Goal: Task Accomplishment & Management: Use online tool/utility

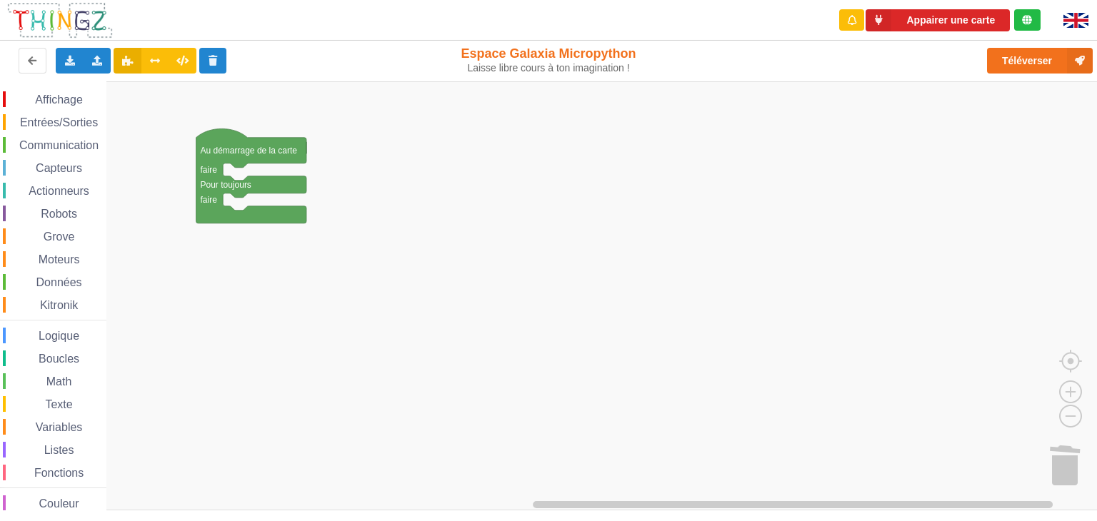
click at [66, 101] on span "Affichage" at bounding box center [58, 100] width 51 height 12
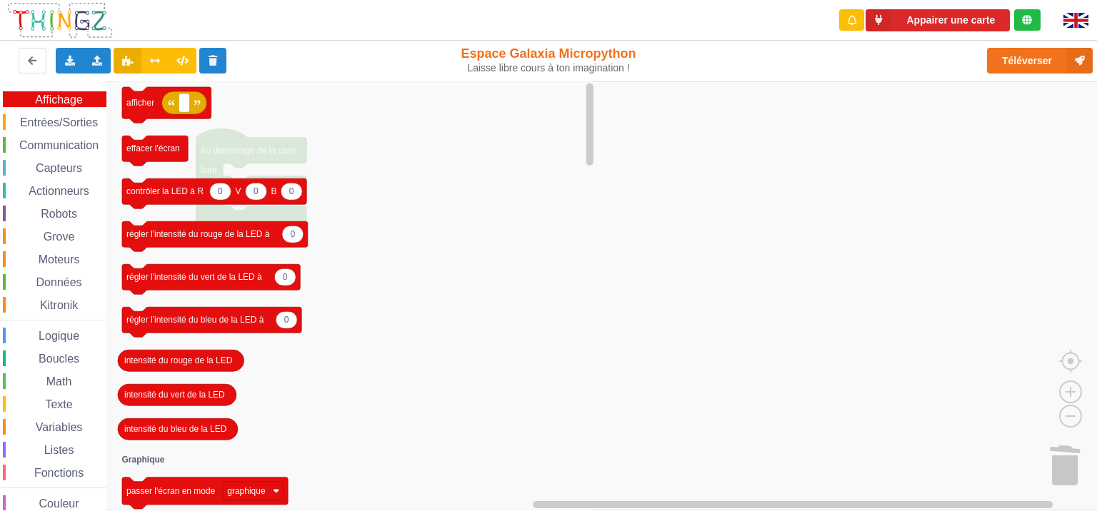
click at [63, 121] on span "Entrées/Sorties" at bounding box center [59, 122] width 82 height 12
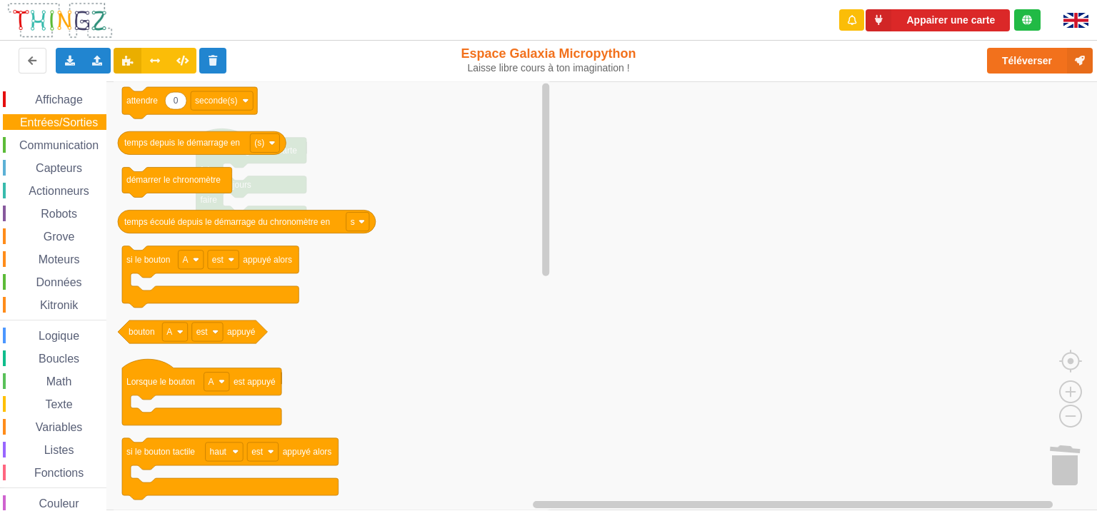
click at [63, 98] on span "Affichage" at bounding box center [58, 100] width 51 height 12
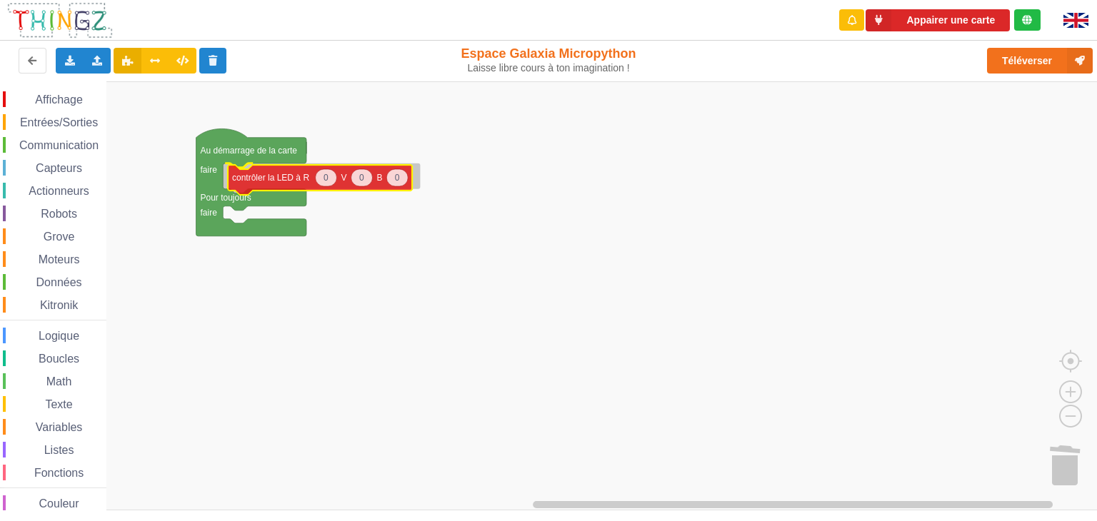
click at [254, 181] on div "Affichage Entrées/Sorties Communication Capteurs Actionneurs Robots Grove Moteu…" at bounding box center [553, 296] width 1107 height 430
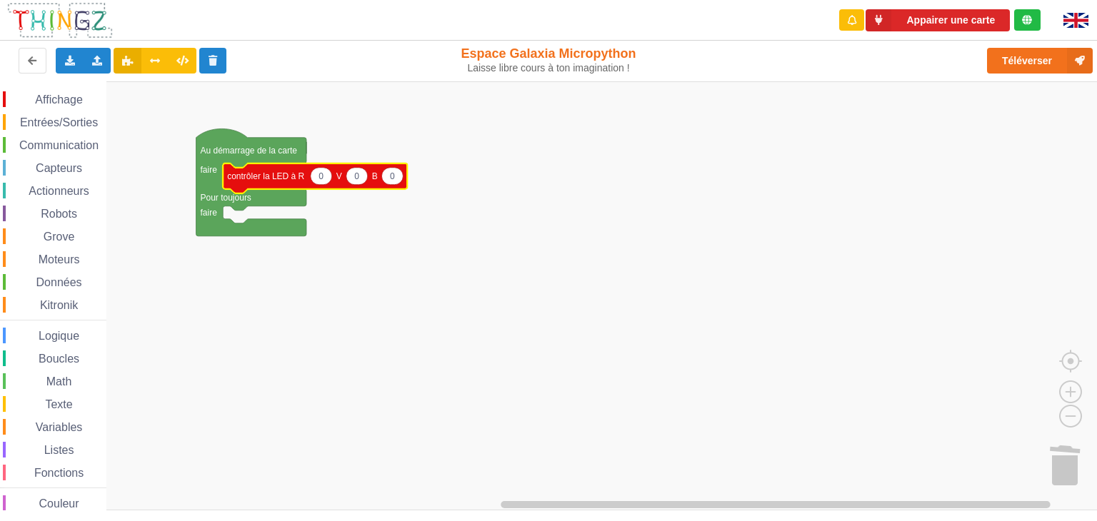
click at [318, 178] on text "0" at bounding box center [320, 176] width 5 height 10
type input "255"
click at [358, 180] on icon "Espace de travail de Blocky" at bounding box center [361, 176] width 21 height 17
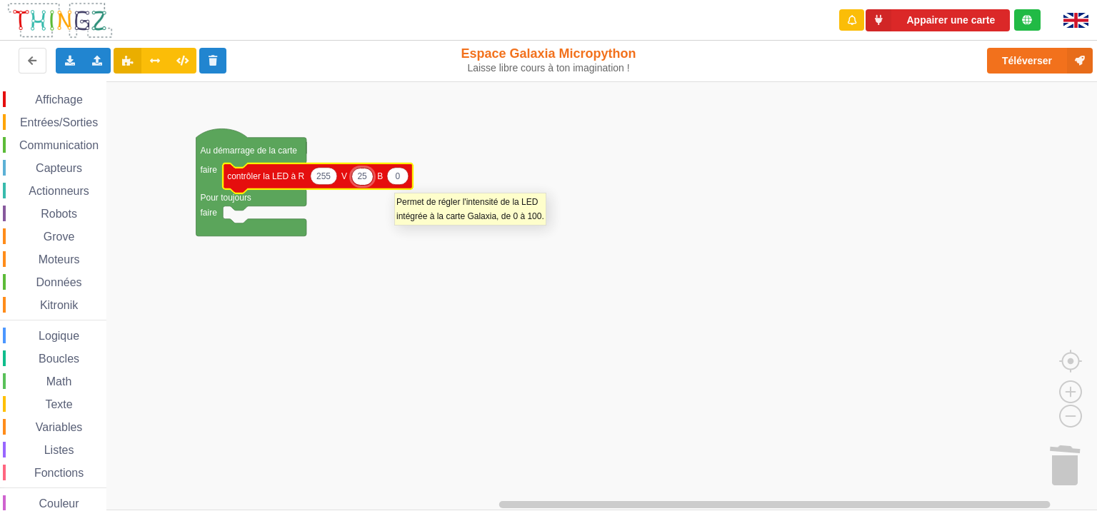
type input "255"
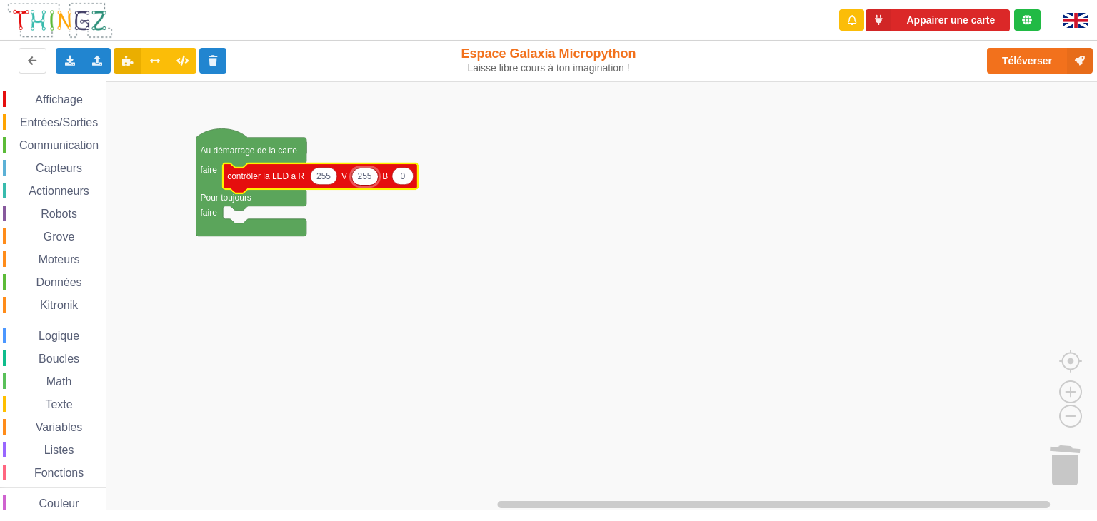
click at [403, 176] on text "0" at bounding box center [402, 176] width 5 height 10
type input "255"
click at [383, 228] on rect "Espace de travail de Blocky" at bounding box center [553, 295] width 1107 height 429
click at [69, 96] on span "Affichage" at bounding box center [58, 100] width 51 height 12
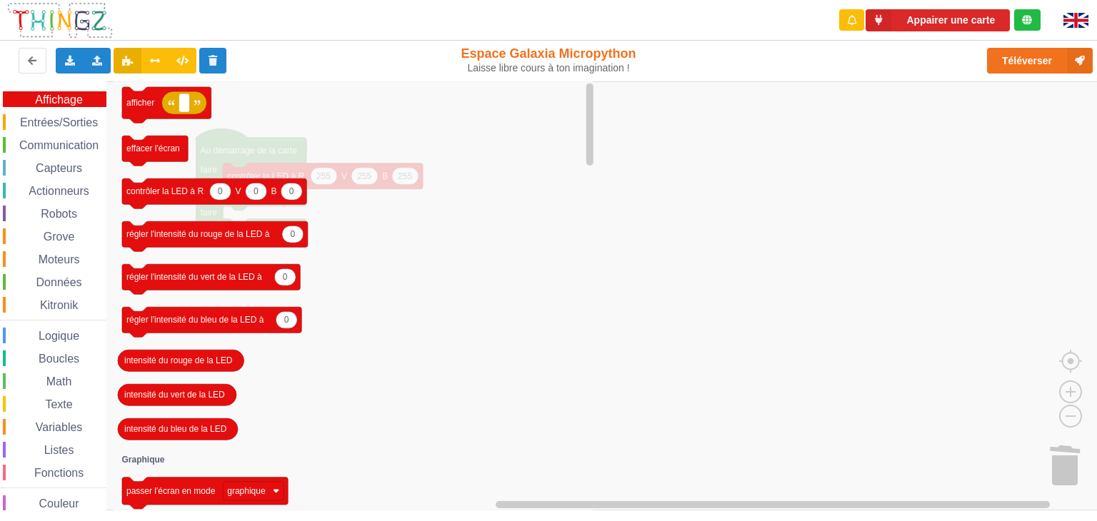
click at [66, 122] on span "Entrées/Sorties" at bounding box center [59, 122] width 82 height 12
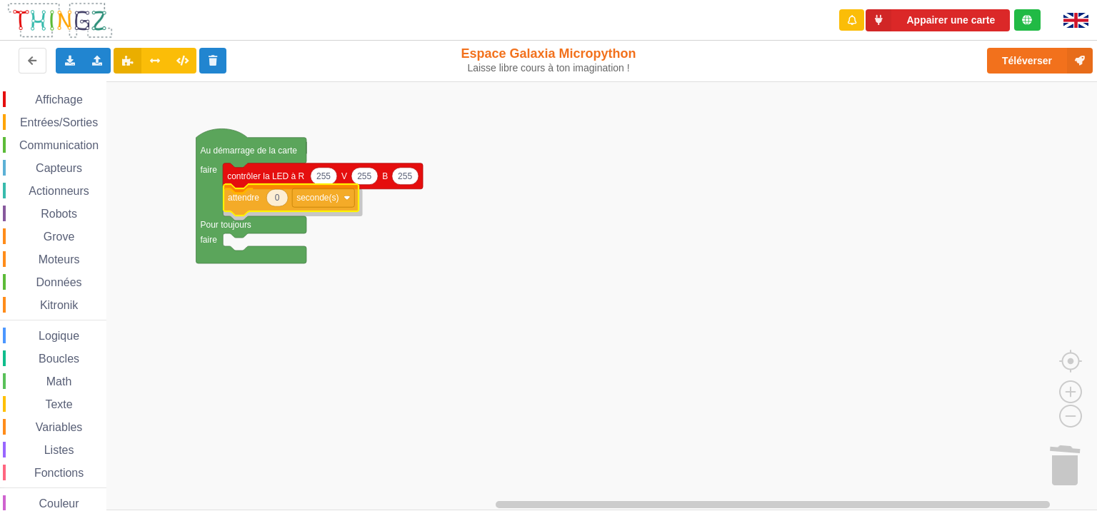
click at [243, 198] on div "Affichage Entrées/Sorties Communication Capteurs Actionneurs Robots Grove Moteu…" at bounding box center [553, 296] width 1107 height 430
click at [281, 204] on icon "Espace de travail de Blocky" at bounding box center [276, 202] width 21 height 17
type input "1"
drag, startPoint x: 281, startPoint y: 204, endPoint x: 435, endPoint y: 242, distance: 159.5
click at [428, 238] on body "Appairer une carte Exporter l'assemblage de blocs Exporter l'assemblage de bloc…" at bounding box center [548, 260] width 1097 height 521
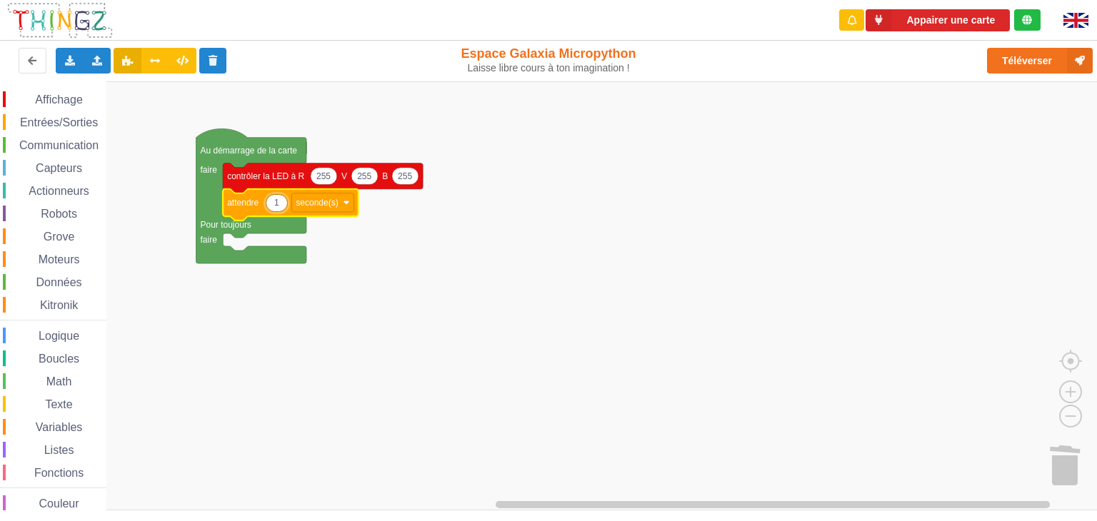
click at [437, 244] on rect "Espace de travail de Blocky" at bounding box center [553, 295] width 1107 height 429
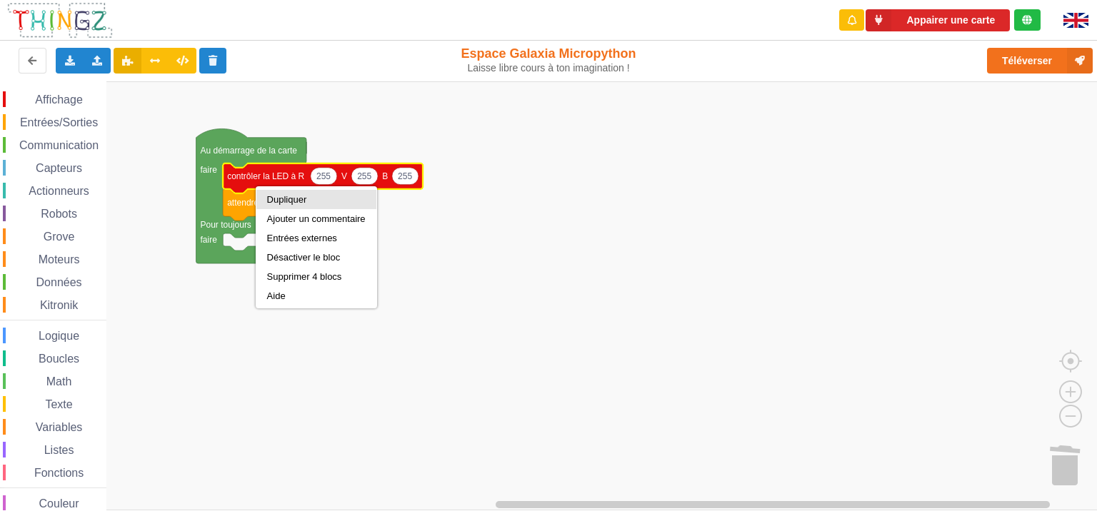
click at [276, 196] on div "Dupliquer" at bounding box center [316, 199] width 99 height 11
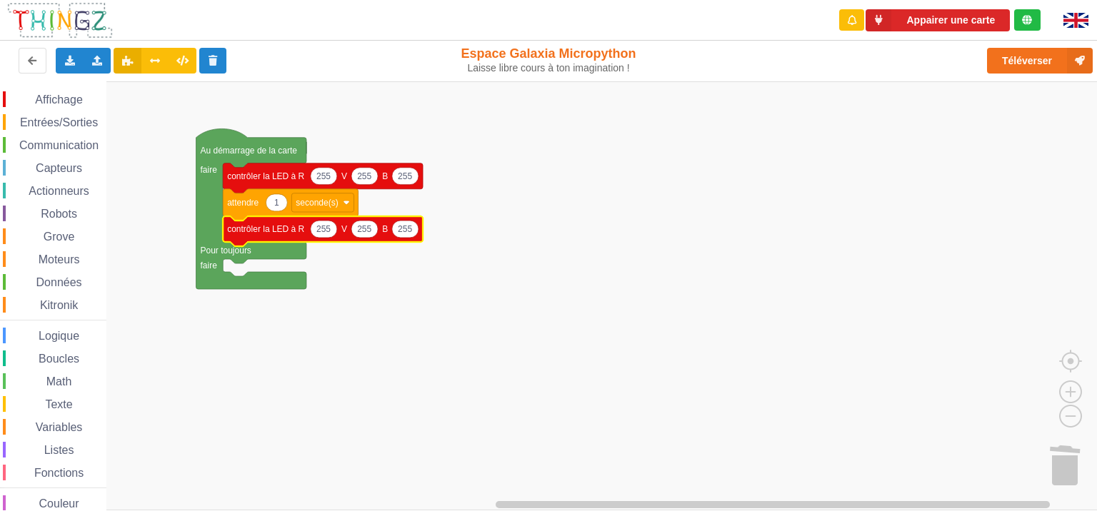
click at [312, 232] on icon "Espace de travail de Blocky" at bounding box center [324, 229] width 26 height 17
type input "0"
click at [354, 232] on text "255" at bounding box center [359, 229] width 14 height 10
type input "0"
click at [397, 233] on text "255" at bounding box center [395, 229] width 14 height 10
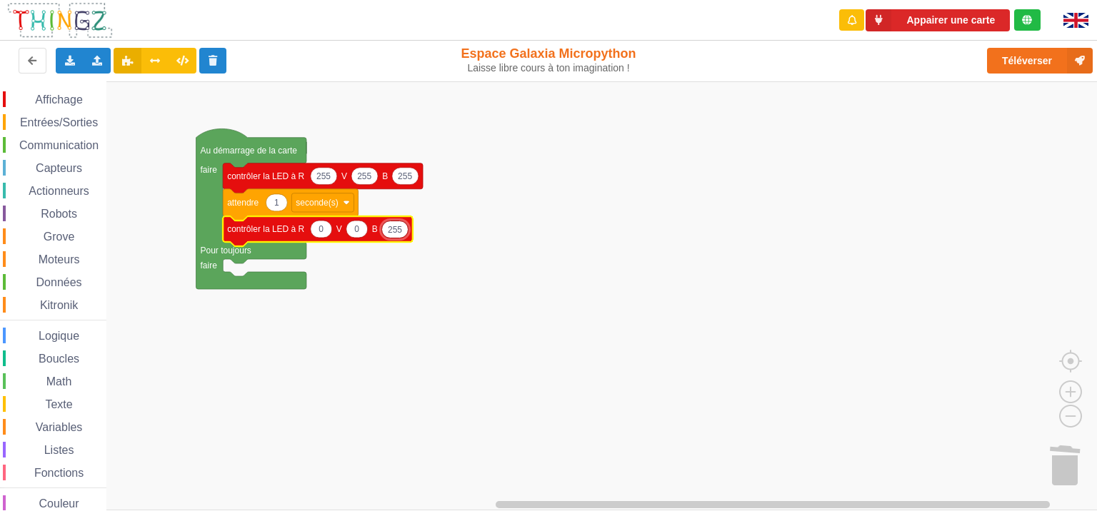
type input "0"
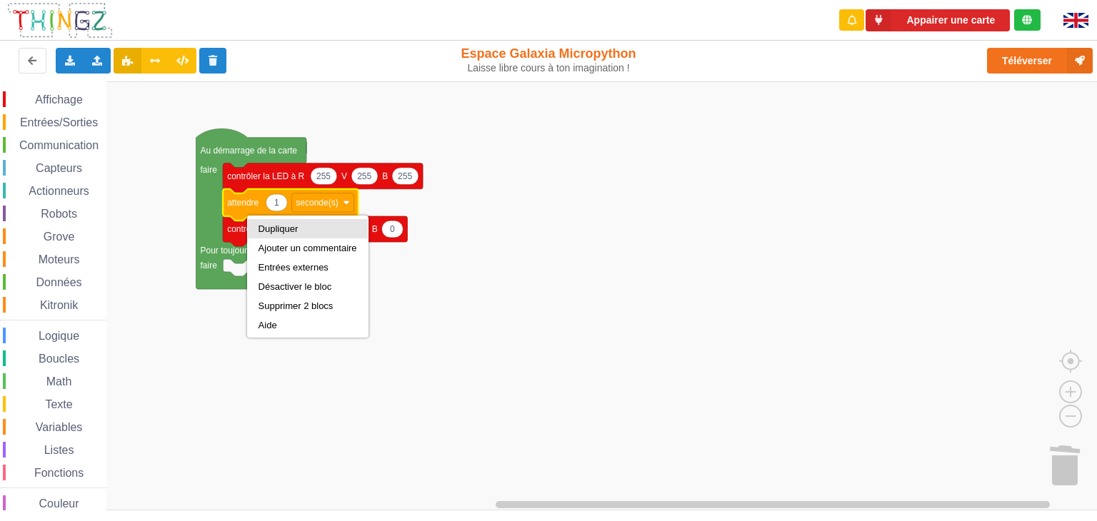
click at [275, 226] on div "Dupliquer" at bounding box center [307, 228] width 99 height 11
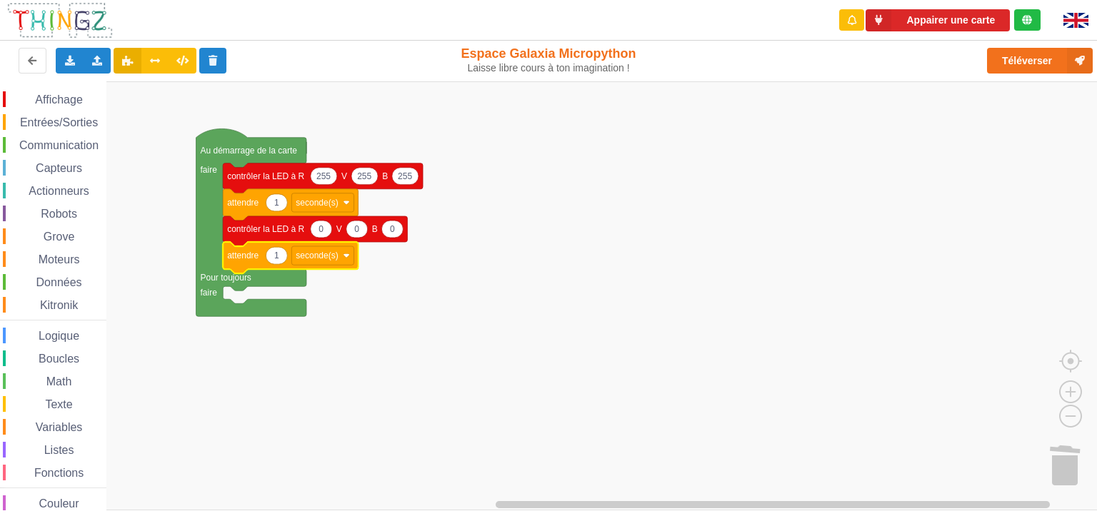
click at [247, 179] on text "contrôler la LED à R" at bounding box center [265, 176] width 77 height 10
click at [255, 264] on icon "Espace de travail de Blocky" at bounding box center [290, 257] width 135 height 31
click at [252, 183] on icon "Espace de travail de Blocky" at bounding box center [323, 178] width 200 height 30
click at [397, 284] on rect "Espace de travail de Blocky" at bounding box center [553, 295] width 1107 height 429
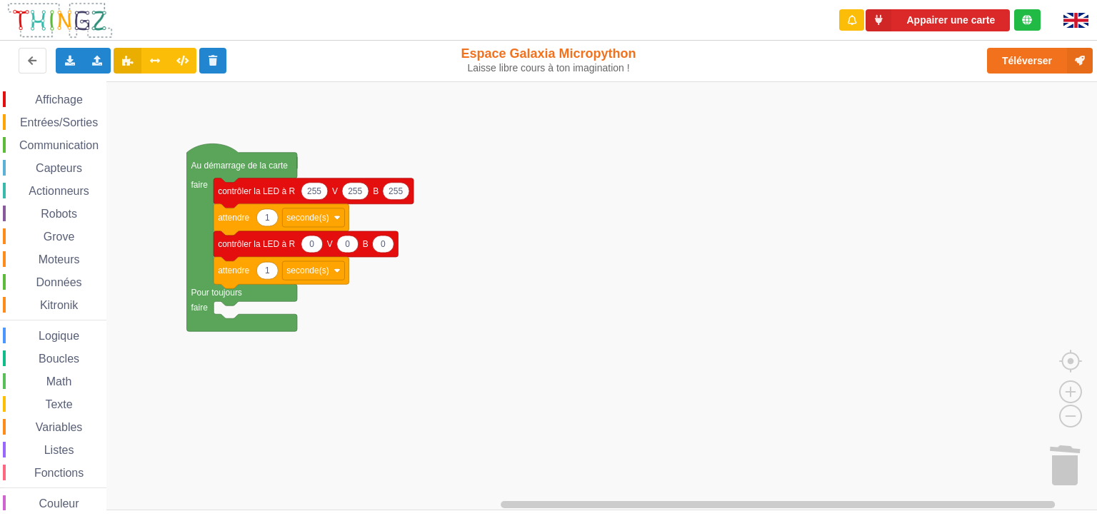
click at [159, 177] on div "Affichage Entrées/Sorties Communication Capteurs Actionneurs Robots Grove Moteu…" at bounding box center [553, 296] width 1107 height 430
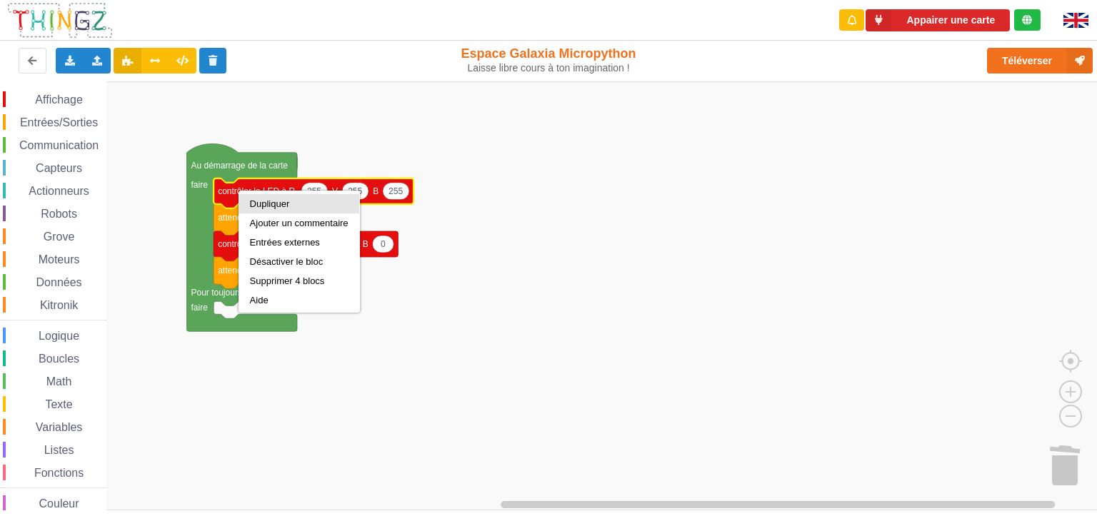
click at [258, 202] on div "Dupliquer" at bounding box center [299, 203] width 99 height 11
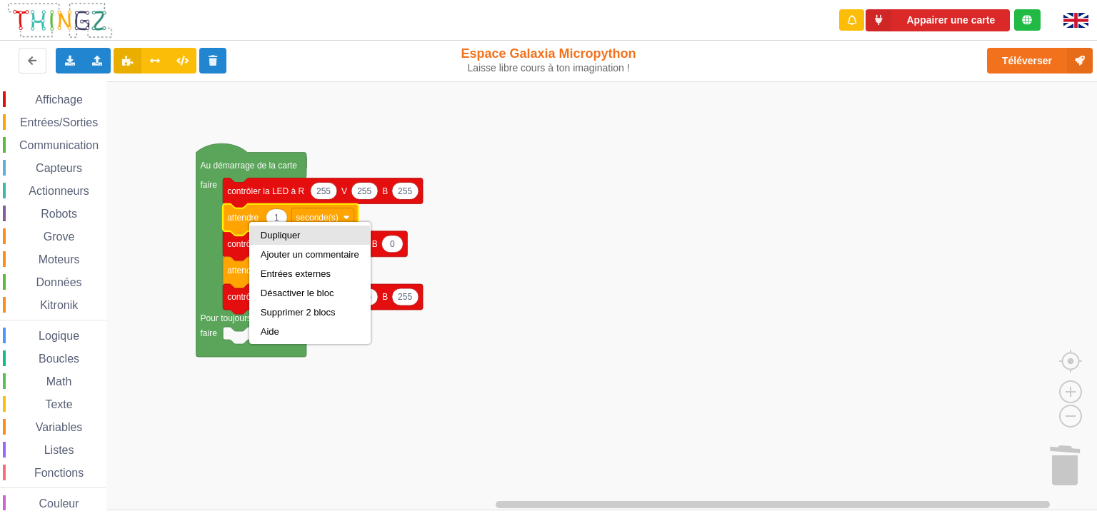
click at [271, 238] on div "Dupliquer" at bounding box center [310, 235] width 99 height 11
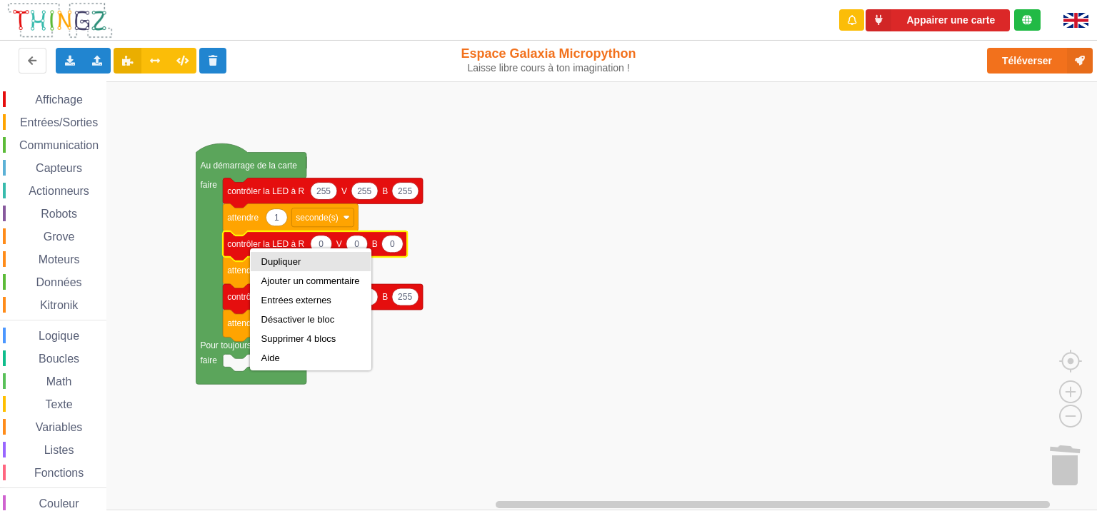
click at [277, 263] on div "Dupliquer" at bounding box center [310, 261] width 99 height 11
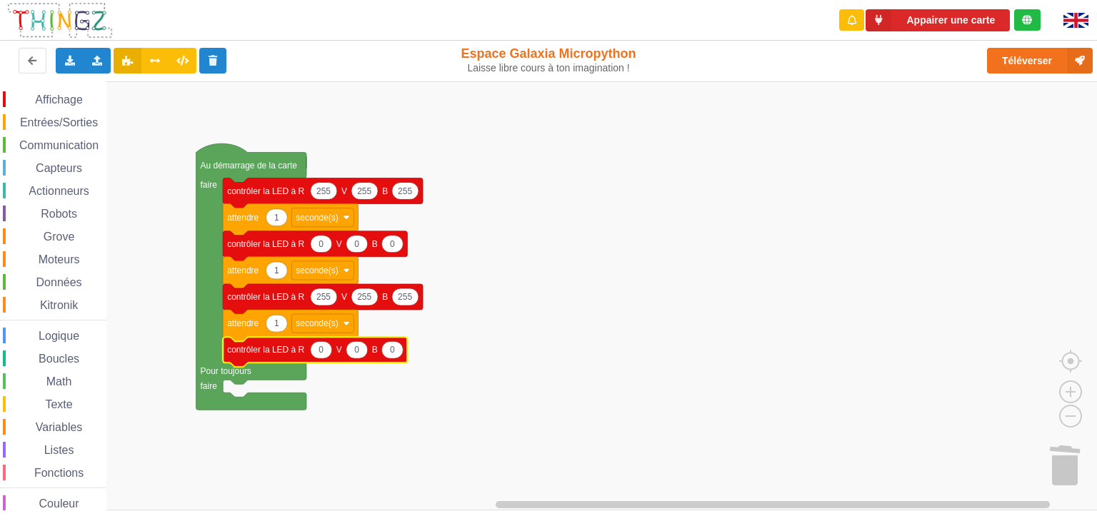
click at [628, 361] on rect "Espace de travail de Blocky" at bounding box center [553, 295] width 1107 height 429
click at [146, 55] on button at bounding box center [155, 61] width 28 height 26
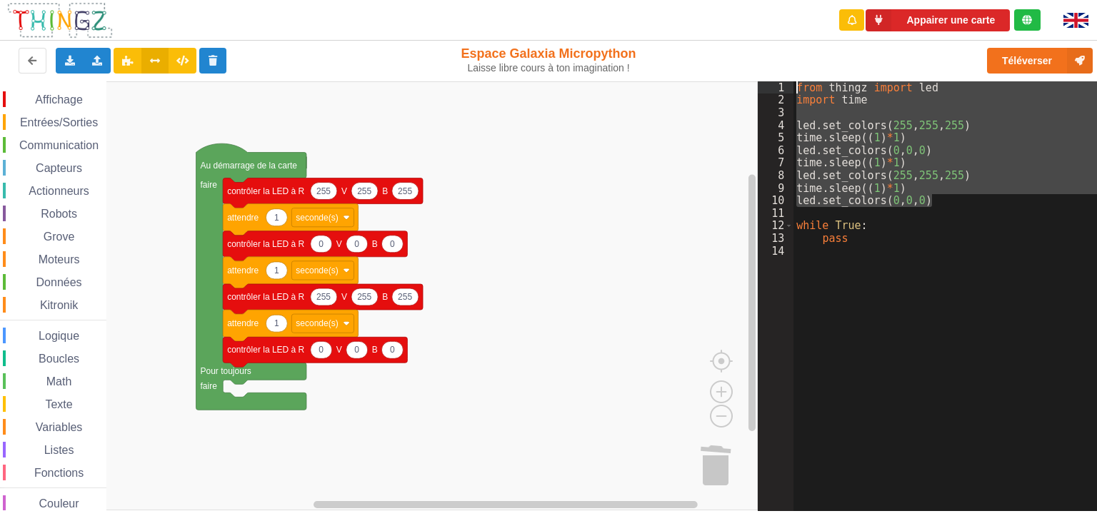
drag, startPoint x: 934, startPoint y: 201, endPoint x: 800, endPoint y: 78, distance: 181.9
click at [800, 78] on div "Appairer une carte Exporter l'assemblage de blocs Exporter l'assemblage de bloc…" at bounding box center [548, 250] width 1117 height 521
click at [908, 234] on div "from thingz import led import time led . set_colors ( 255 , 255 , 255 ) time . …" at bounding box center [949, 308] width 313 height 454
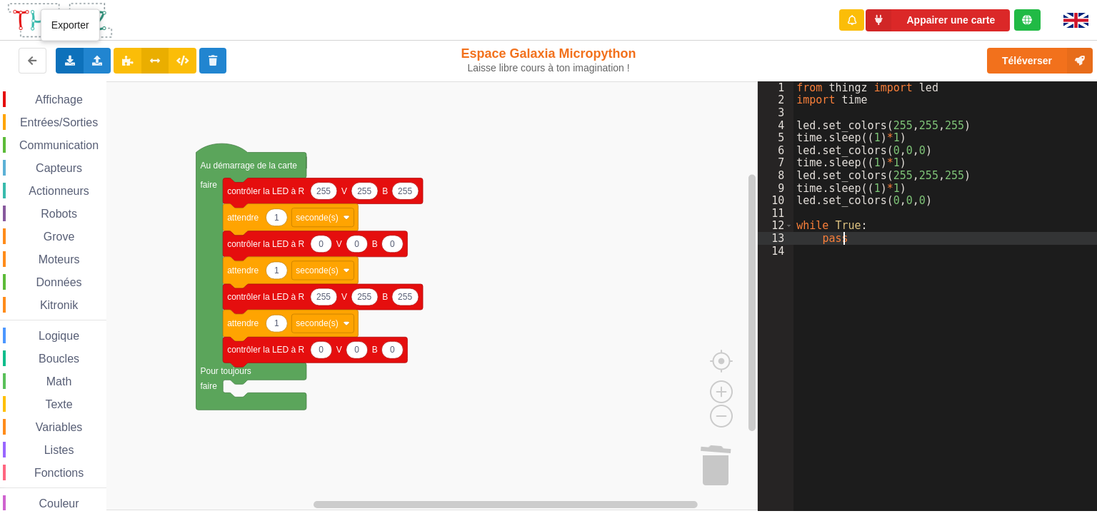
click at [74, 67] on div "Exporter l'assemblage de blocs Exporter l'assemblage de blocs au format Python" at bounding box center [70, 61] width 28 height 26
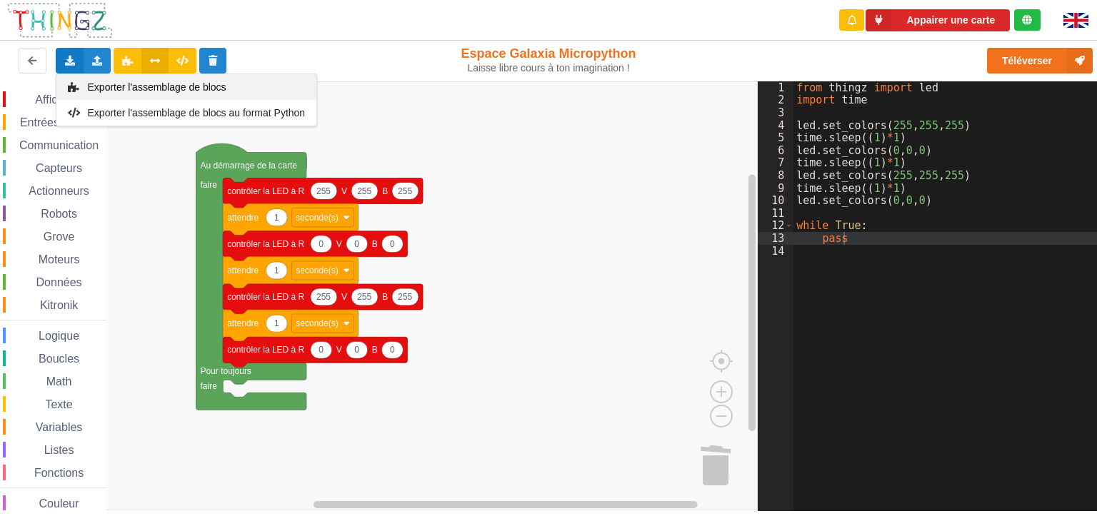
click at [92, 86] on span "Exporter l'assemblage de blocs" at bounding box center [157, 86] width 138 height 11
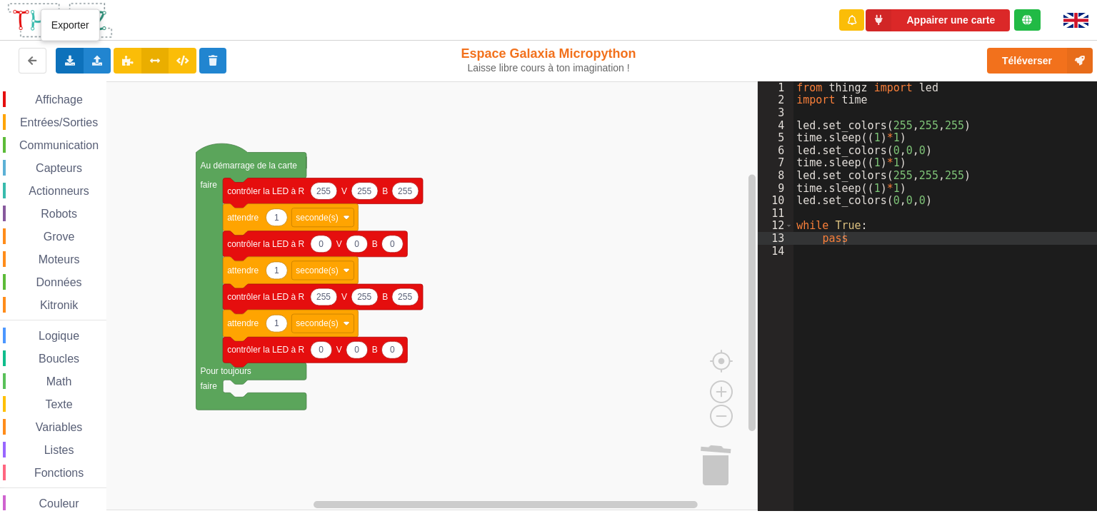
click at [60, 61] on div "Exporter l'assemblage de blocs Exporter l'assemblage de blocs au format Python" at bounding box center [70, 61] width 28 height 26
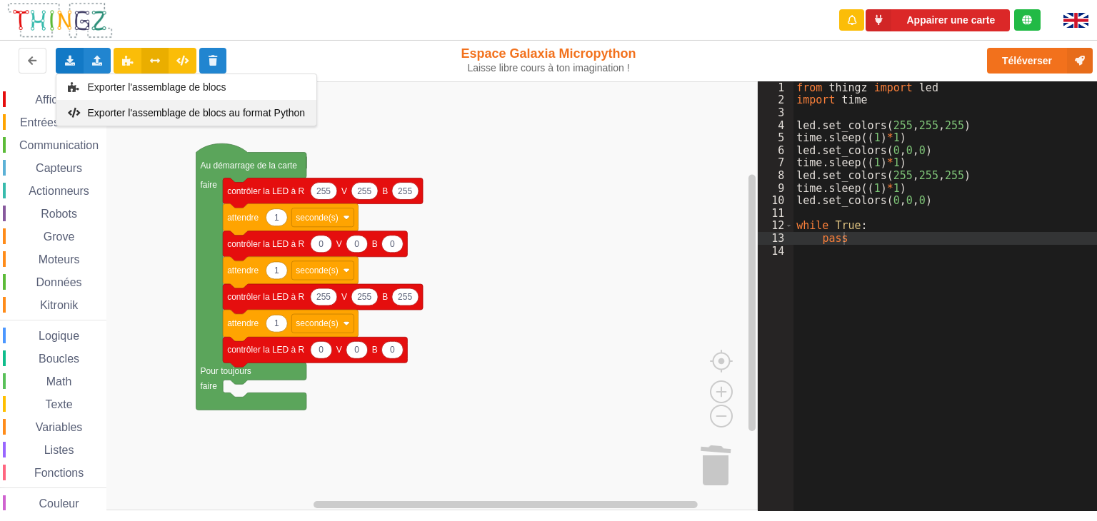
click at [88, 113] on span "Exporter l'assemblage de blocs au format Python" at bounding box center [197, 112] width 218 height 11
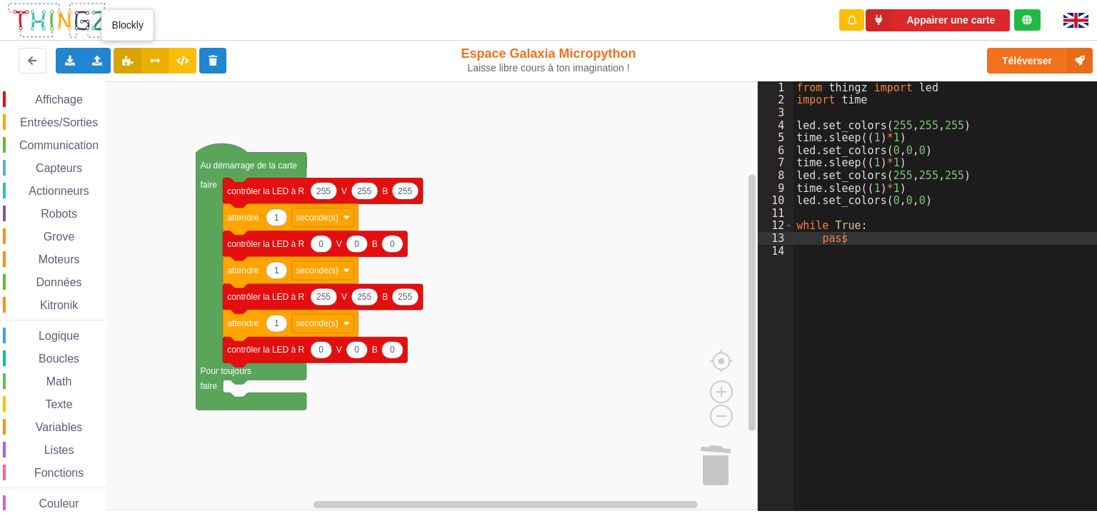
click at [124, 63] on icon at bounding box center [127, 60] width 12 height 9
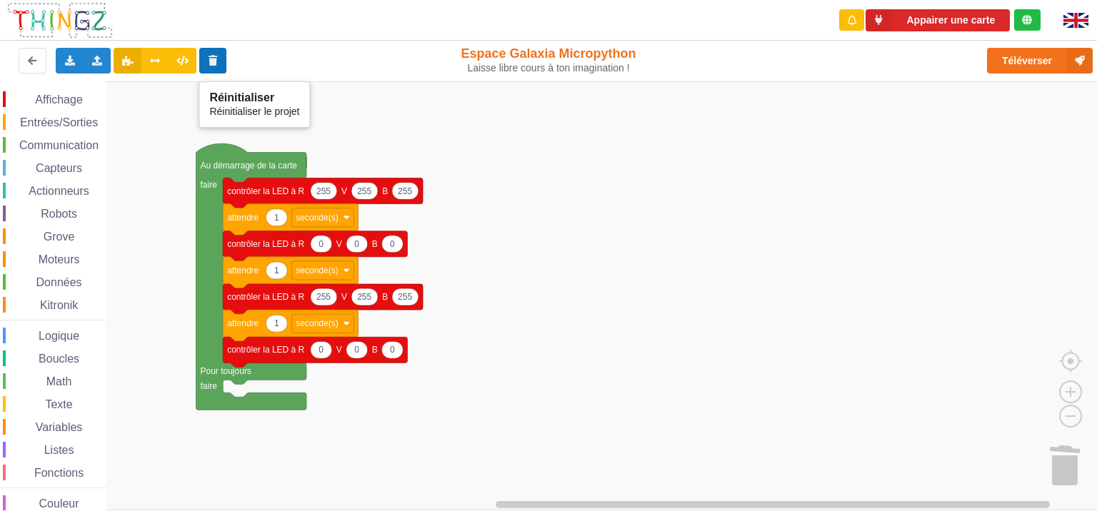
click at [215, 61] on icon at bounding box center [213, 60] width 12 height 9
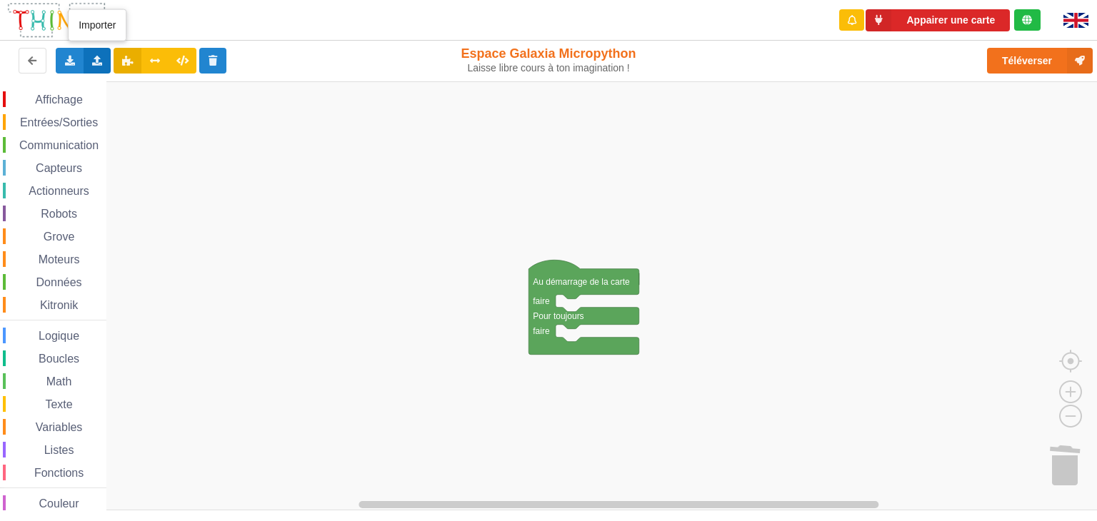
click at [97, 56] on icon at bounding box center [97, 60] width 12 height 9
click at [136, 113] on span "Importer du code Python" at bounding box center [177, 112] width 109 height 11
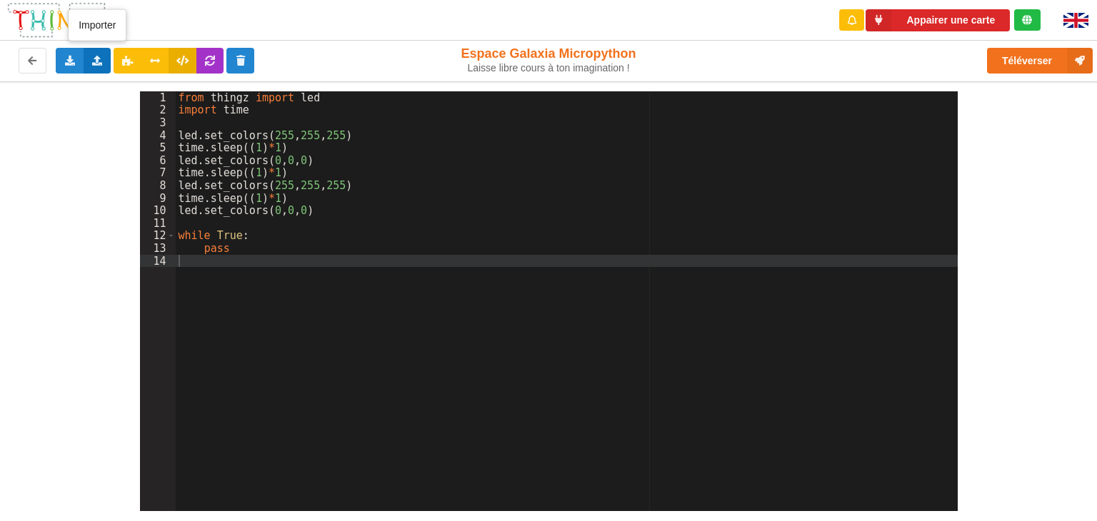
click at [100, 58] on icon at bounding box center [97, 60] width 12 height 9
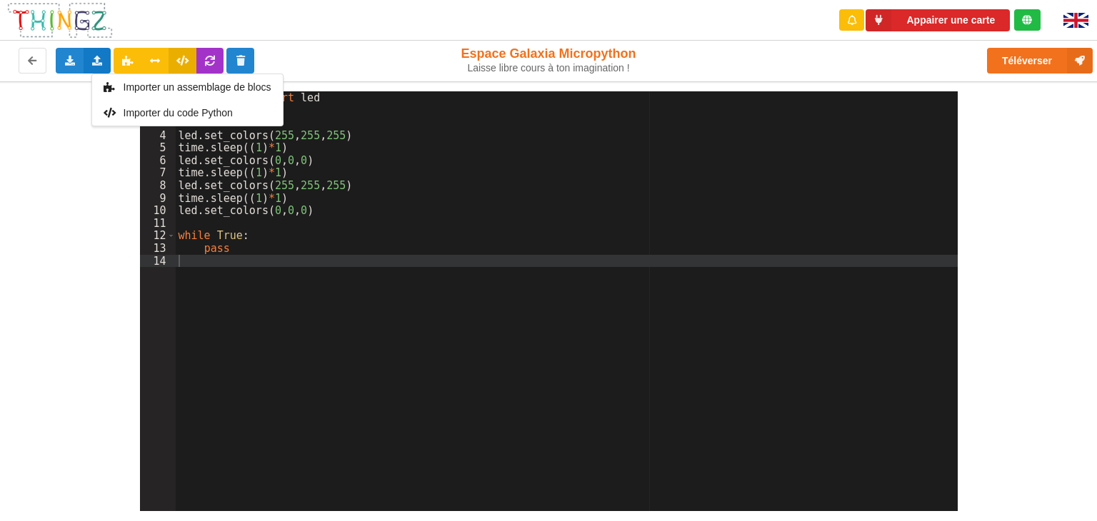
click at [377, 136] on div "from thingz import led import time led . set_colors ( 255 , 255 , 255 ) time . …" at bounding box center [567, 313] width 782 height 444
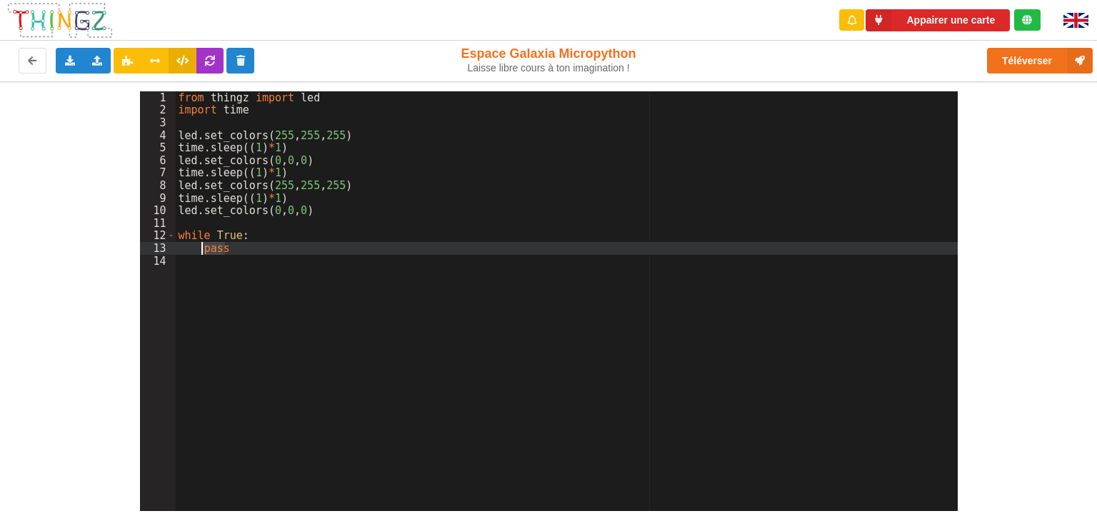
drag, startPoint x: 232, startPoint y: 252, endPoint x: 202, endPoint y: 254, distance: 30.1
click at [202, 254] on div "from thingz import led import time led . set_colors ( 255 , 255 , 255 ) time . …" at bounding box center [567, 313] width 782 height 444
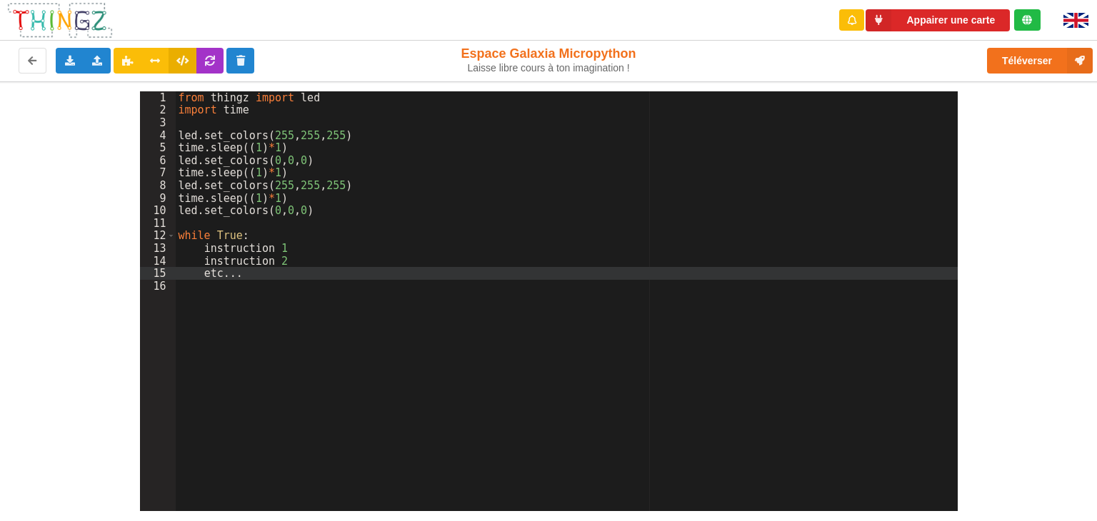
click at [437, 338] on div "from thingz import led import time led . set_colors ( 255 , 255 , 255 ) time . …" at bounding box center [567, 313] width 782 height 444
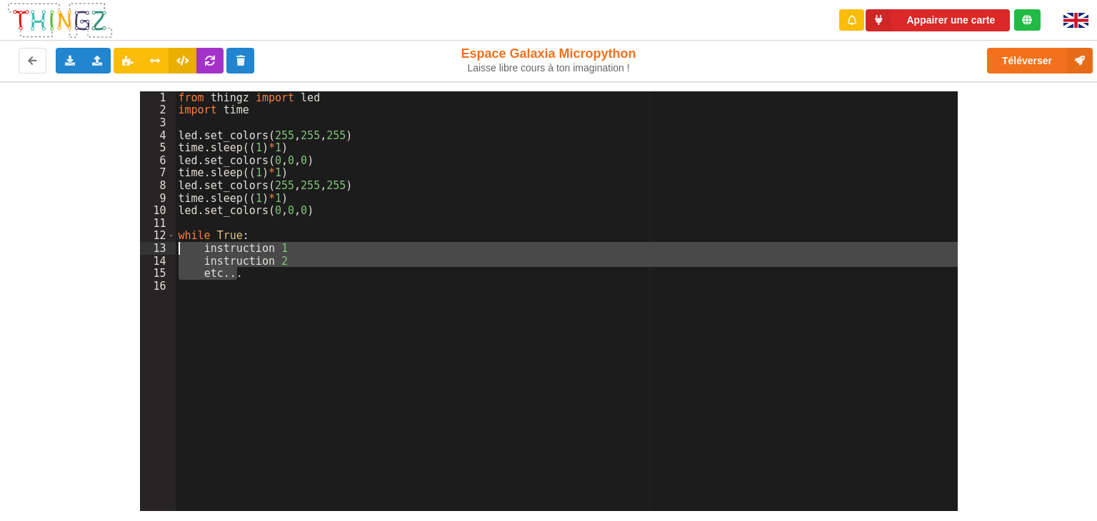
drag, startPoint x: 243, startPoint y: 278, endPoint x: 174, endPoint y: 252, distance: 73.9
click at [174, 252] on div "1 2 3 4 5 6 7 8 9 10 11 12 13 14 15 16 from thingz import led import time led .…" at bounding box center [548, 301] width 817 height 420
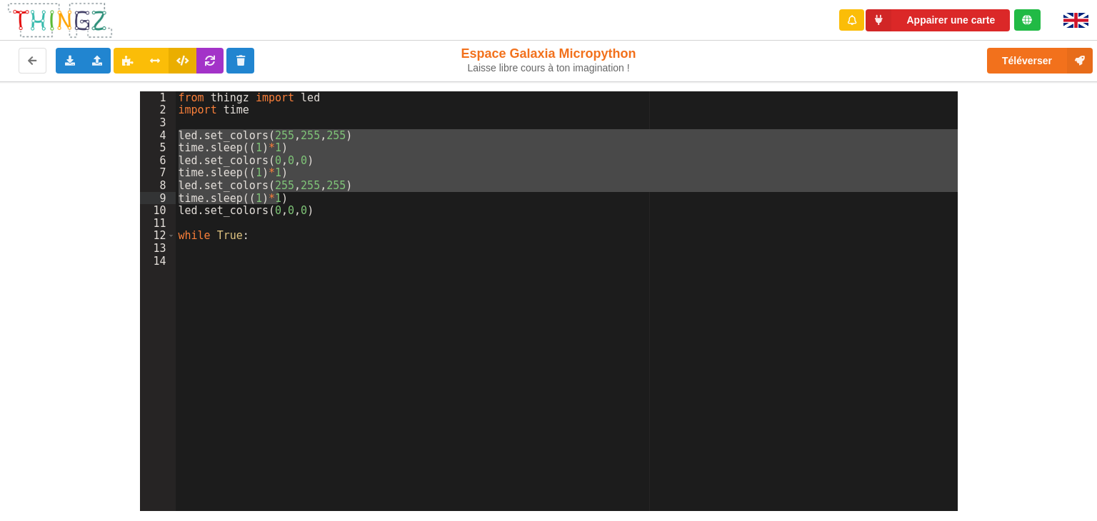
drag, startPoint x: 178, startPoint y: 132, endPoint x: 301, endPoint y: 196, distance: 138.6
click at [301, 196] on div "from thingz import led import time led . set_colors ( 255 , 255 , 255 ) time . …" at bounding box center [567, 313] width 782 height 444
click at [312, 171] on div "from thingz import led import time led . set_colors ( 255 , 255 , 255 ) time . …" at bounding box center [567, 301] width 782 height 420
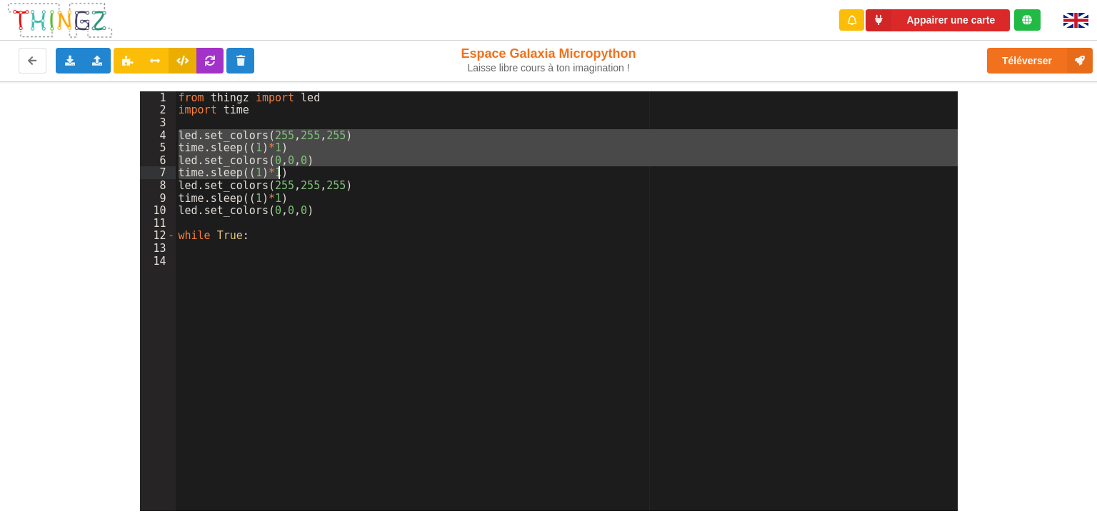
drag, startPoint x: 177, startPoint y: 136, endPoint x: 284, endPoint y: 176, distance: 114.1
click at [284, 176] on div "from thingz import led import time led . set_colors ( 255 , 255 , 255 ) time . …" at bounding box center [567, 313] width 782 height 444
click at [208, 258] on div "from thingz import led import time led . set_colors ( 255 , 255 , 255 ) time . …" at bounding box center [567, 313] width 782 height 444
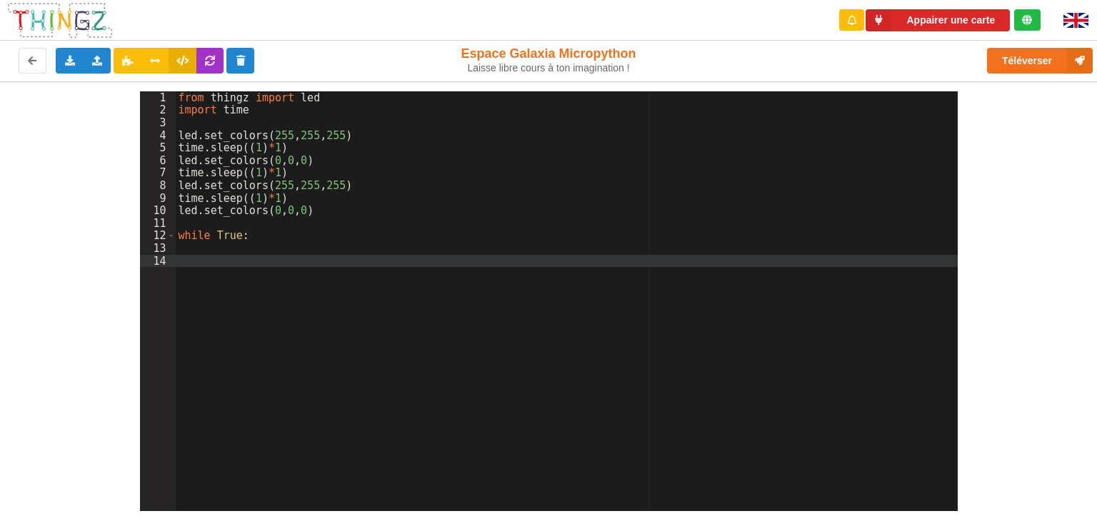
click at [198, 243] on div "from thingz import led import time led . set_colors ( 255 , 255 , 255 ) time . …" at bounding box center [567, 313] width 782 height 444
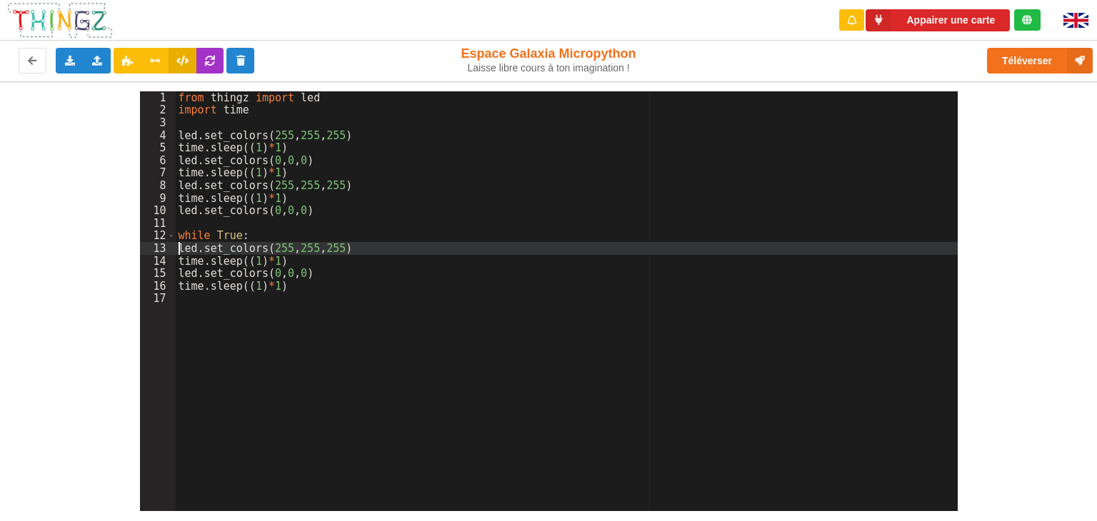
click at [180, 250] on div "from thingz import led import time led . set_colors ( 255 , 255 , 255 ) time . …" at bounding box center [567, 313] width 782 height 444
click at [179, 261] on div "from thingz import led import time led . set_colors ( 255 , 255 , 255 ) time . …" at bounding box center [567, 313] width 782 height 444
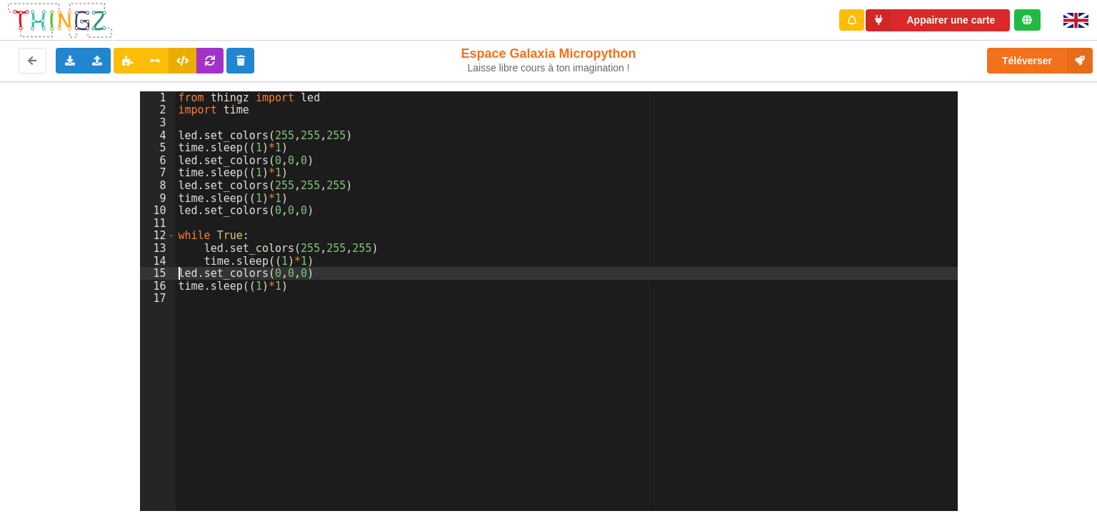
click at [179, 271] on div "from thingz import led import time led . set_colors ( 255 , 255 , 255 ) time . …" at bounding box center [567, 313] width 782 height 444
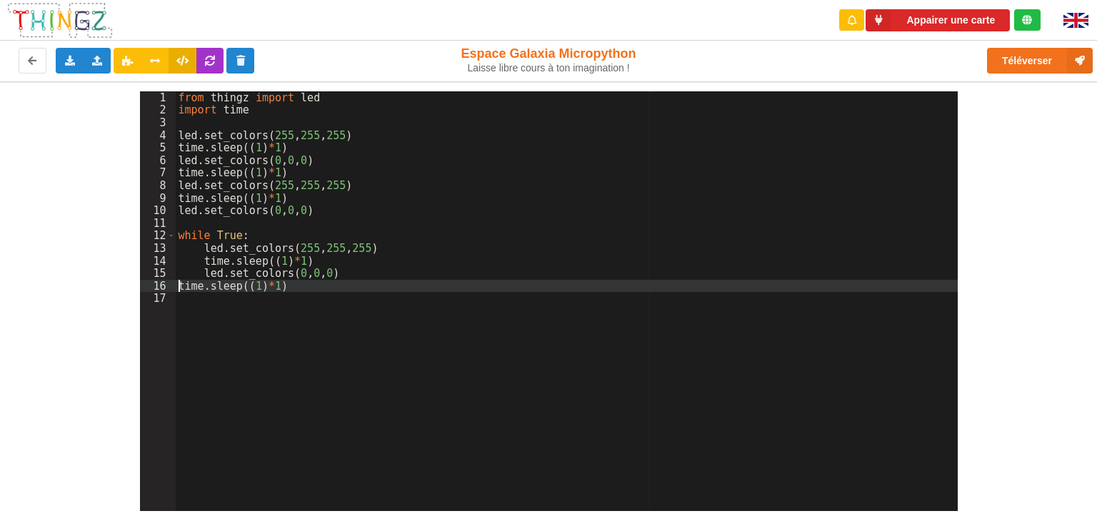
click at [179, 286] on div "from thingz import led import time led . set_colors ( 255 , 255 , 255 ) time . …" at bounding box center [567, 313] width 782 height 444
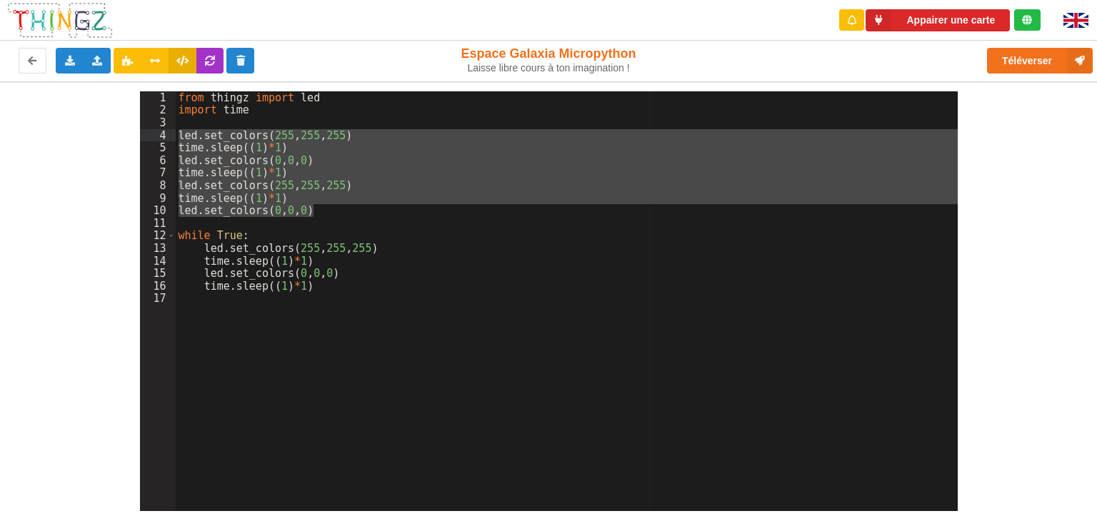
drag, startPoint x: 321, startPoint y: 209, endPoint x: 166, endPoint y: 131, distance: 172.7
click at [166, 131] on div "1 2 3 4 5 6 7 8 9 10 11 12 13 14 15 16 17 from thingz import led import time le…" at bounding box center [548, 301] width 817 height 420
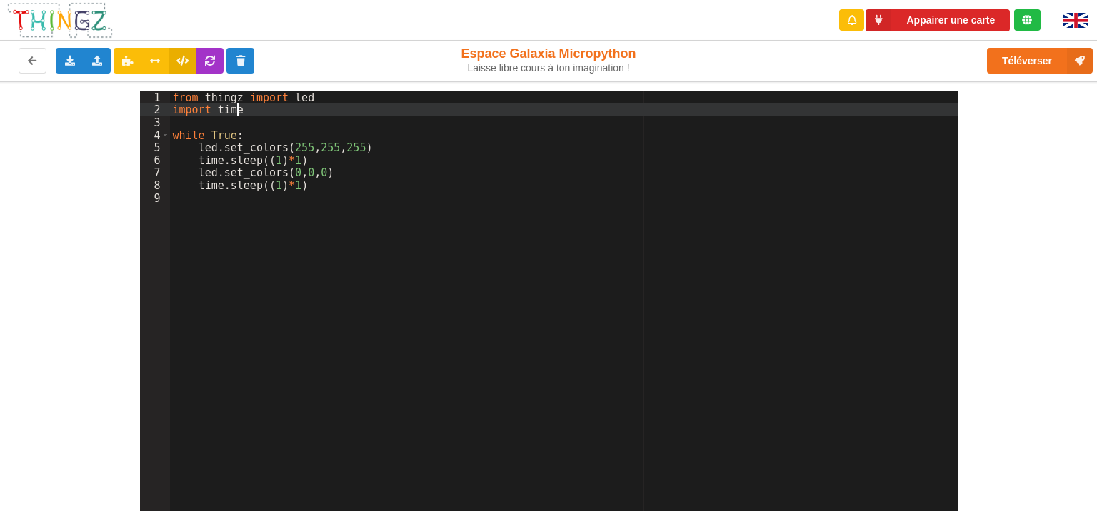
click at [378, 287] on div "from thingz import led import time while True : led . set_colors ( 255 , 255 , …" at bounding box center [563, 313] width 787 height 444
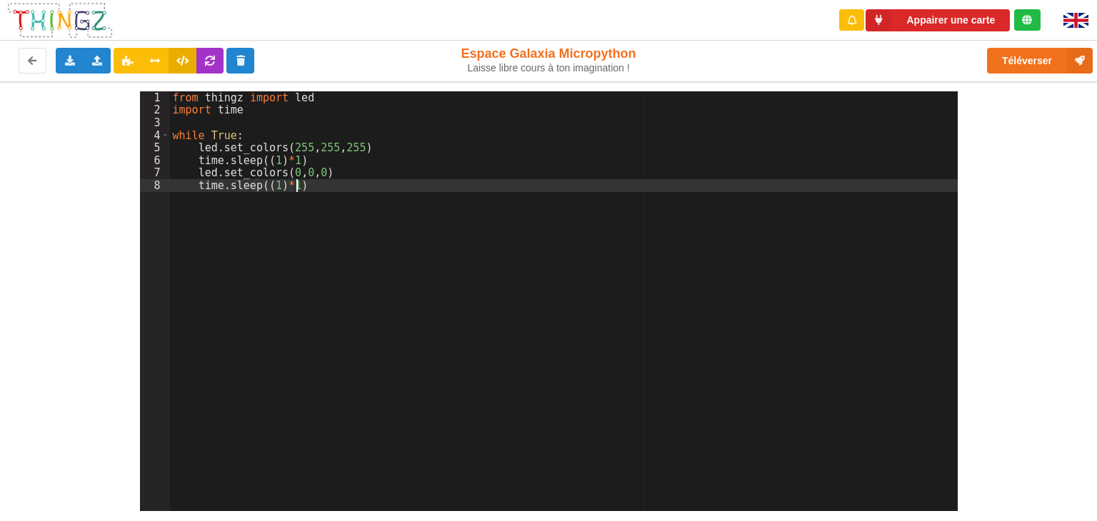
click at [315, 319] on div "from thingz import led import time while True : led . set_colors ( 255 , 255 , …" at bounding box center [563, 313] width 787 height 444
click at [68, 64] on icon at bounding box center [70, 60] width 12 height 9
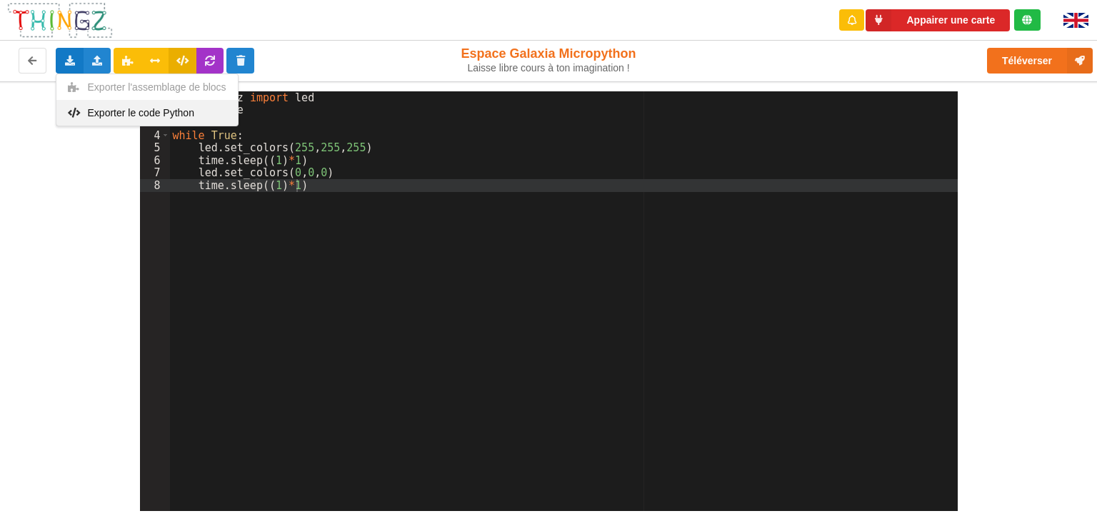
click at [89, 113] on span "Exporter le code Python" at bounding box center [141, 112] width 106 height 11
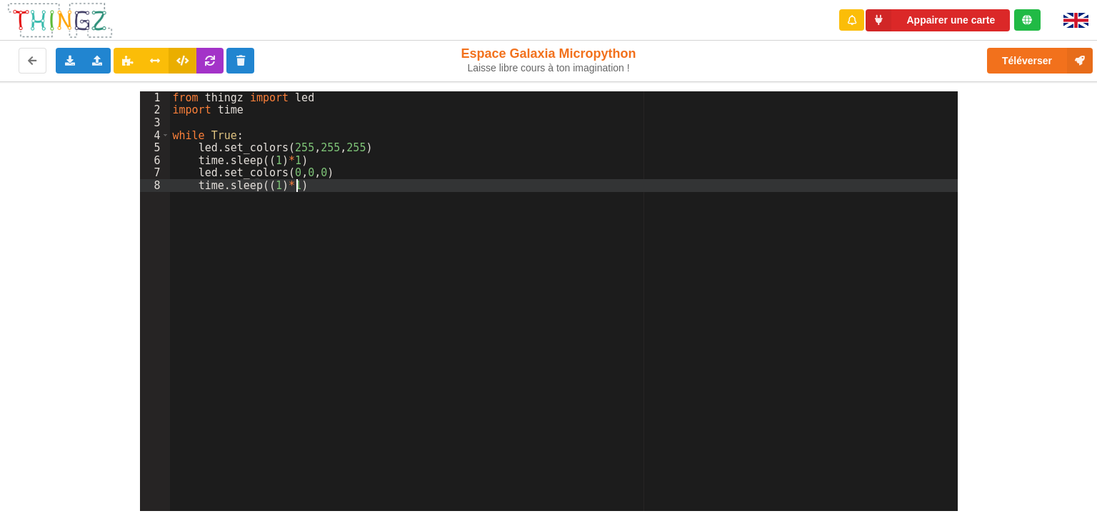
click at [382, 370] on div "from thingz import led import time while True : led . set_colors ( 255 , 255 , …" at bounding box center [563, 313] width 787 height 444
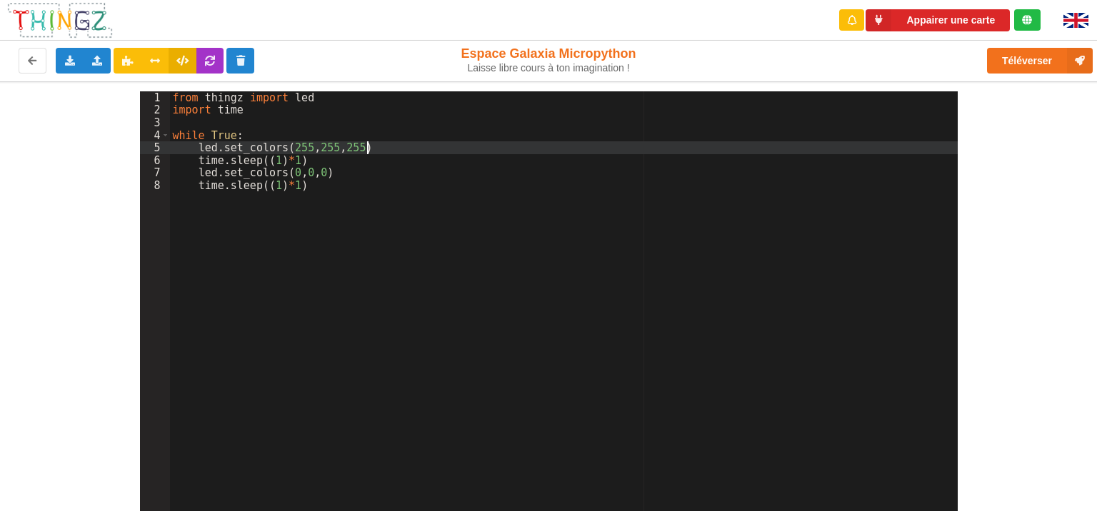
click at [428, 147] on div "from thingz import led import time while True : led . set_colors ( 255 , 255 , …" at bounding box center [563, 313] width 787 height 444
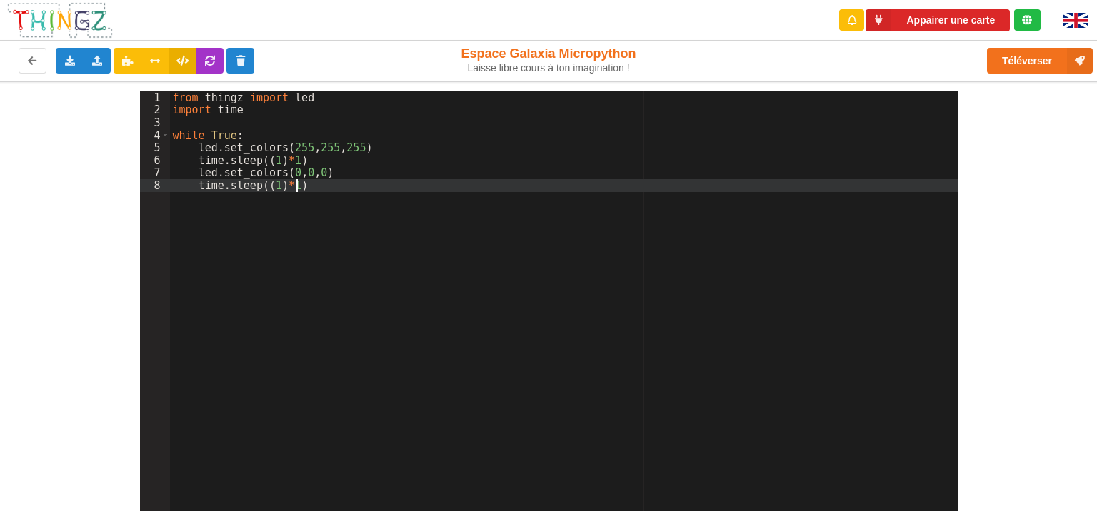
click at [396, 204] on div "from thingz import led import time while True : led . set_colors ( 255 , 255 , …" at bounding box center [563, 313] width 787 height 444
click at [321, 123] on div "from thingz import led import time while True : led . set_colors ( 255 , 255 , …" at bounding box center [563, 313] width 787 height 444
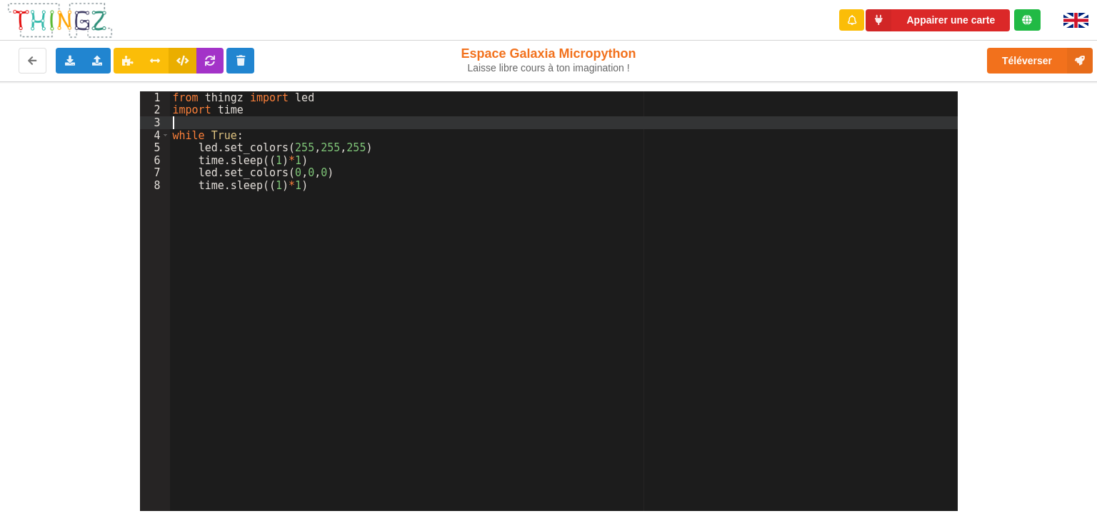
click at [354, 276] on div "from thingz import led import time while True : led . set_colors ( 255 , 255 , …" at bounding box center [563, 313] width 787 height 444
click at [233, 125] on div "from thingz import led import time while True : led . set_colors ( 255 , 255 , …" at bounding box center [563, 313] width 787 height 444
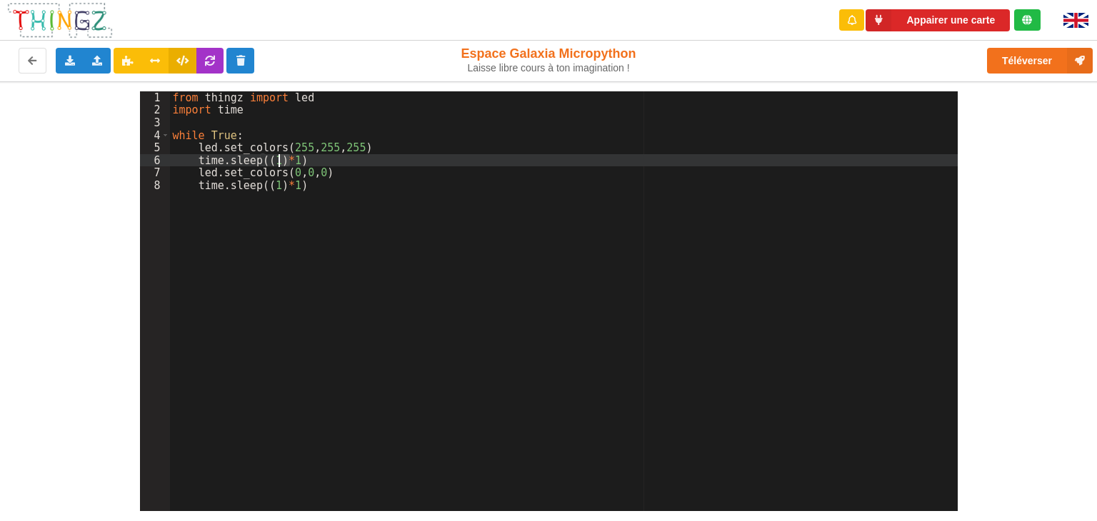
click at [280, 158] on div "from thingz import led import time while True : led . set_colors ( 255 , 255 , …" at bounding box center [563, 313] width 787 height 444
click at [268, 159] on div "from thingz import led import time while True : led . set_colors ( 255 , 255 , …" at bounding box center [563, 313] width 787 height 444
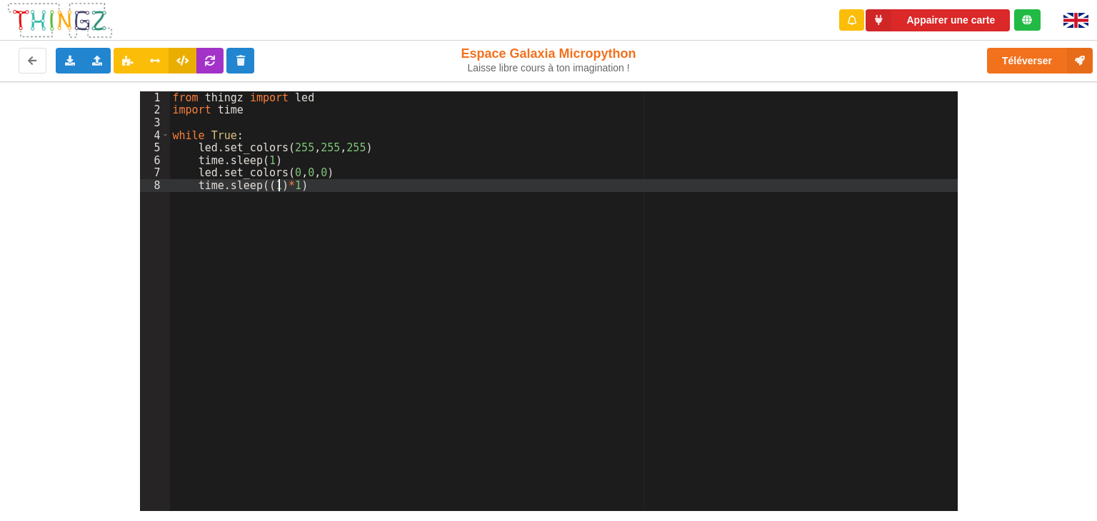
click at [281, 185] on div "from thingz import led import time while True : led . set_colors ( 255 , 255 , …" at bounding box center [563, 313] width 787 height 444
click at [266, 185] on div "from thingz import led import time while True : led . set_colors ( 255 , 255 , …" at bounding box center [563, 313] width 787 height 444
click at [317, 270] on div "from thingz import led import time while True : led . set_colors ( 255 , 255 , …" at bounding box center [563, 313] width 787 height 444
click at [224, 121] on div "from thingz import led import time while True : led . set_colors ( 255 , 255 , …" at bounding box center [563, 313] width 787 height 444
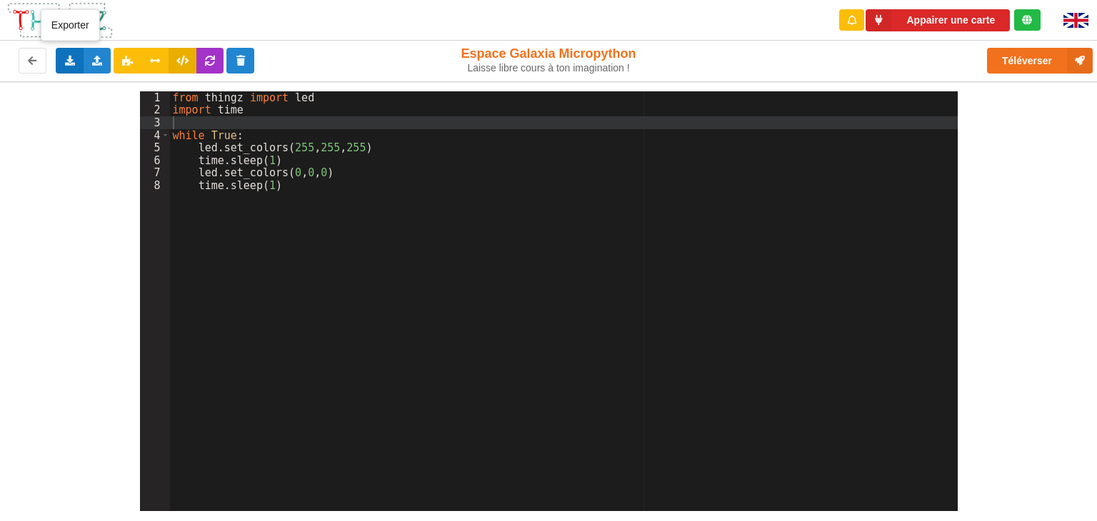
click at [76, 62] on div "Exporter l'assemblage de blocs Exporter le code Python" at bounding box center [70, 61] width 28 height 26
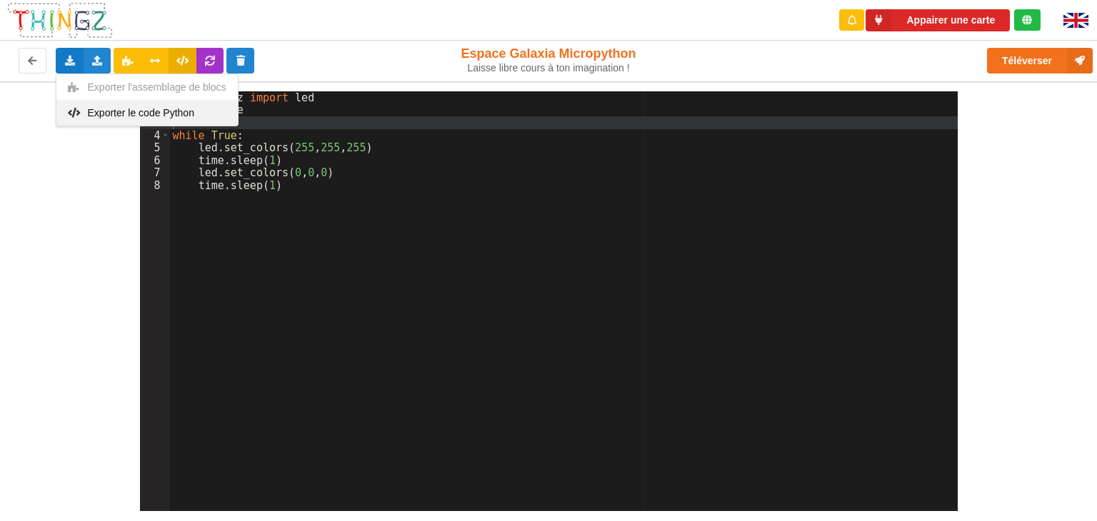
click at [86, 115] on div "Exporter le code Python" at bounding box center [146, 113] width 181 height 26
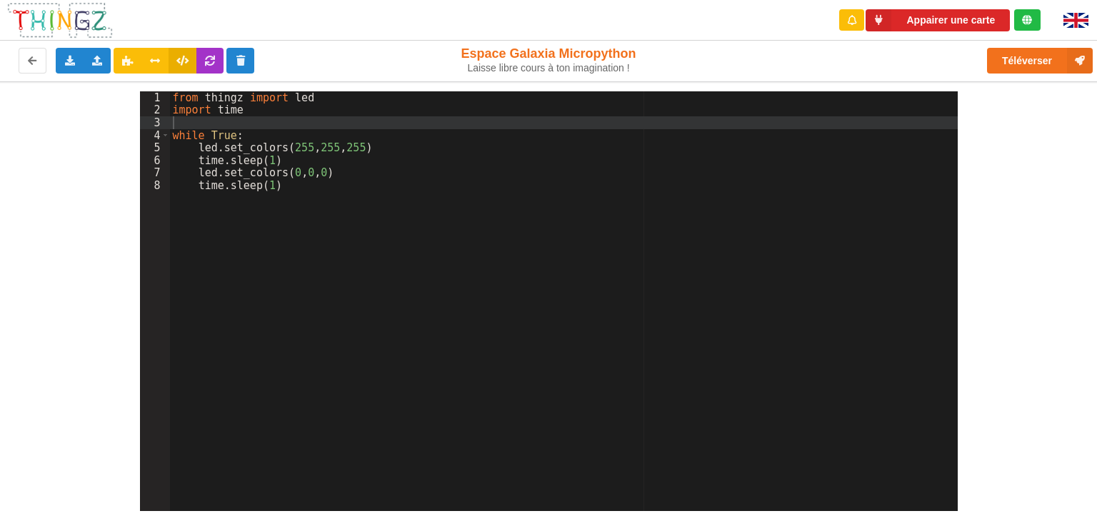
drag, startPoint x: 1009, startPoint y: 193, endPoint x: 828, endPoint y: 191, distance: 181.3
click at [1009, 193] on div "1 2 3 4 5 6 7 8 from thingz import led import time while True : led . set_color…" at bounding box center [548, 296] width 1117 height 430
click at [64, 59] on icon at bounding box center [70, 60] width 12 height 9
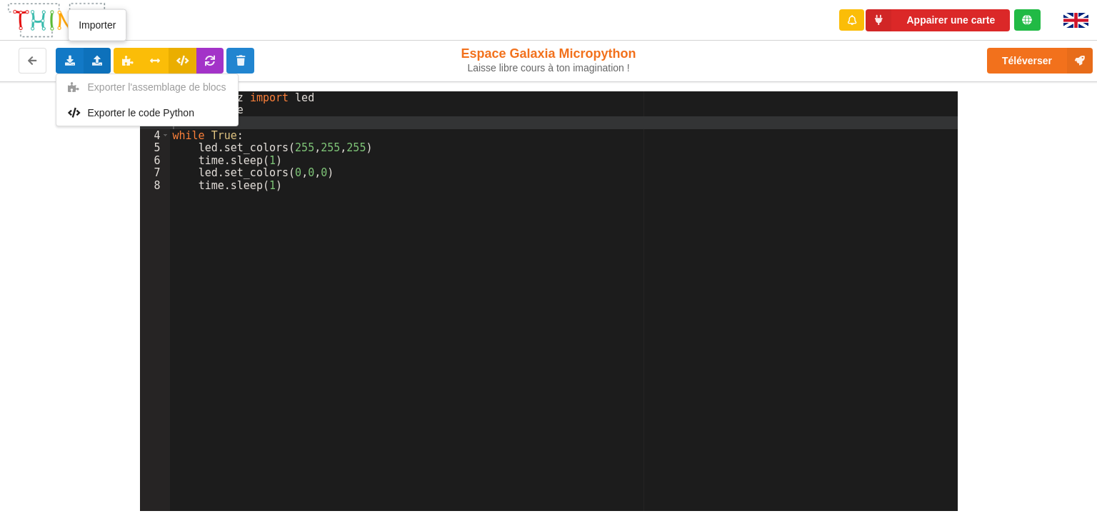
click at [94, 64] on icon at bounding box center [97, 60] width 12 height 9
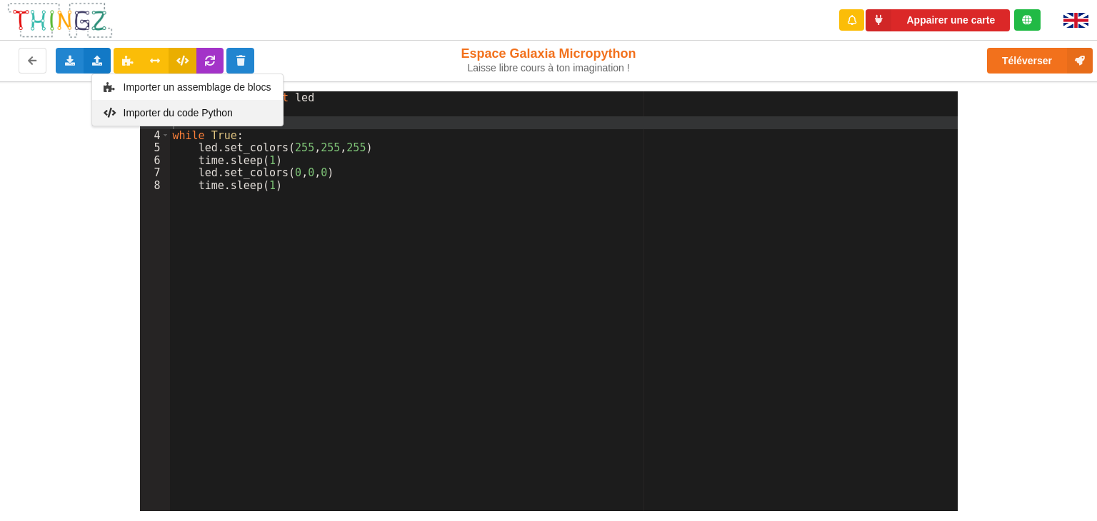
click at [130, 115] on span "Importer du code Python" at bounding box center [177, 112] width 109 height 11
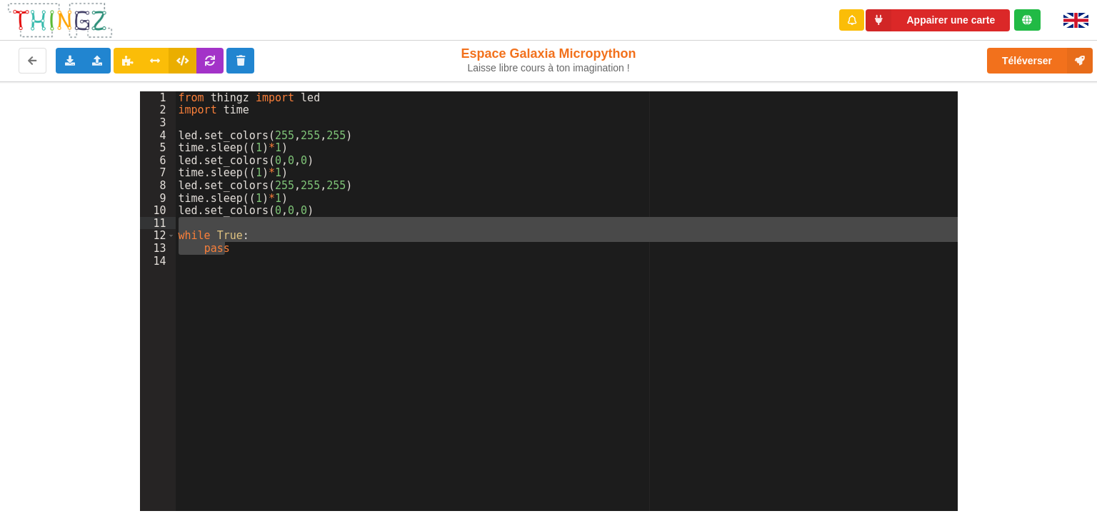
drag, startPoint x: 236, startPoint y: 254, endPoint x: 177, endPoint y: 226, distance: 65.8
click at [177, 226] on div "from thingz import led import time led . set_colors ( 255 , 255 , 255 ) time . …" at bounding box center [567, 313] width 782 height 444
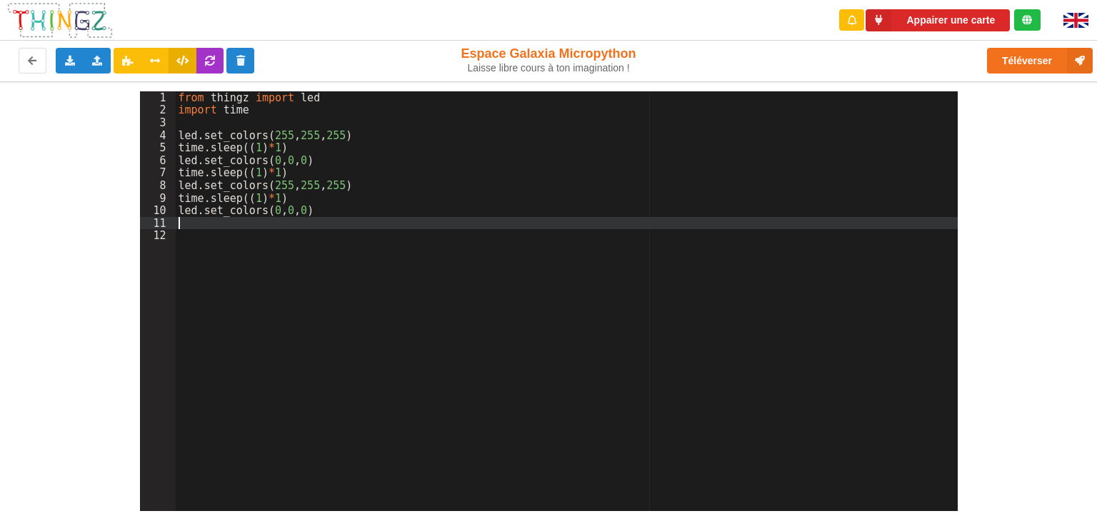
click at [269, 149] on div "from thingz import led import time led . set_colors ( 255 , 255 , 255 ) time . …" at bounding box center [567, 313] width 782 height 444
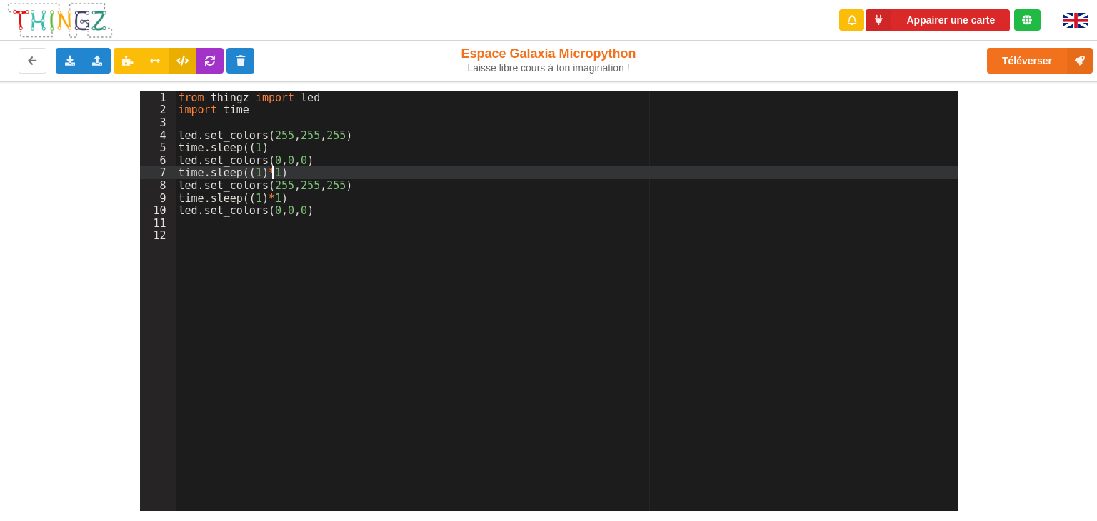
click at [271, 172] on div "from thingz import led import time led . set_colors ( 255 , 255 , 255 ) time . …" at bounding box center [567, 313] width 782 height 444
click at [246, 175] on div "from thingz import led import time led . set_colors ( 255 , 255 , 255 ) time . …" at bounding box center [567, 313] width 782 height 444
click at [271, 201] on div "from thingz import led import time led . set_colors ( 255 , 255 , 255 ) time . …" at bounding box center [567, 313] width 782 height 444
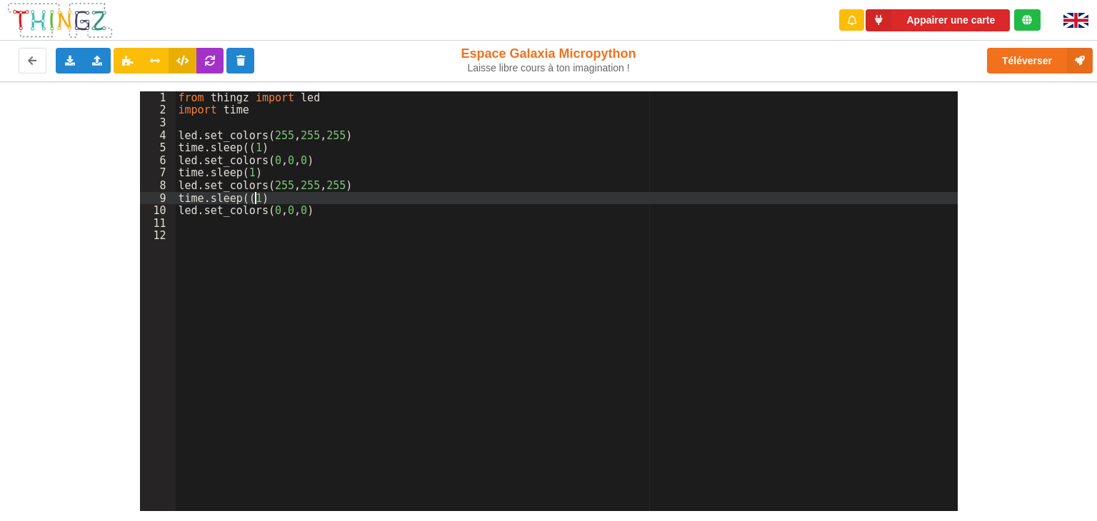
click at [248, 200] on div "from thingz import led import time led . set_colors ( 255 , 255 , 255 ) time . …" at bounding box center [567, 313] width 782 height 444
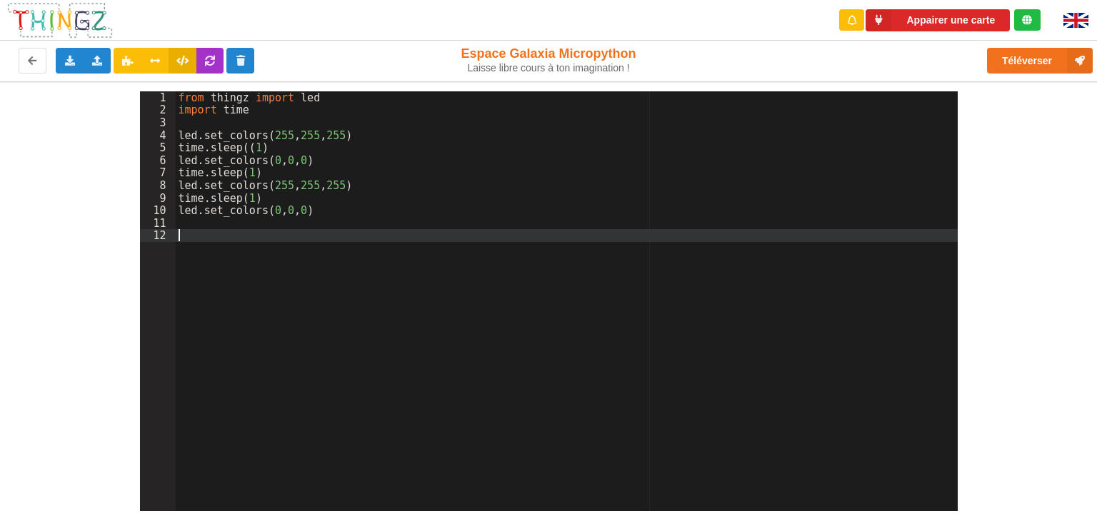
click at [281, 246] on div "from thingz import led import time led . set_colors ( 255 , 255 , 255 ) time . …" at bounding box center [567, 313] width 782 height 444
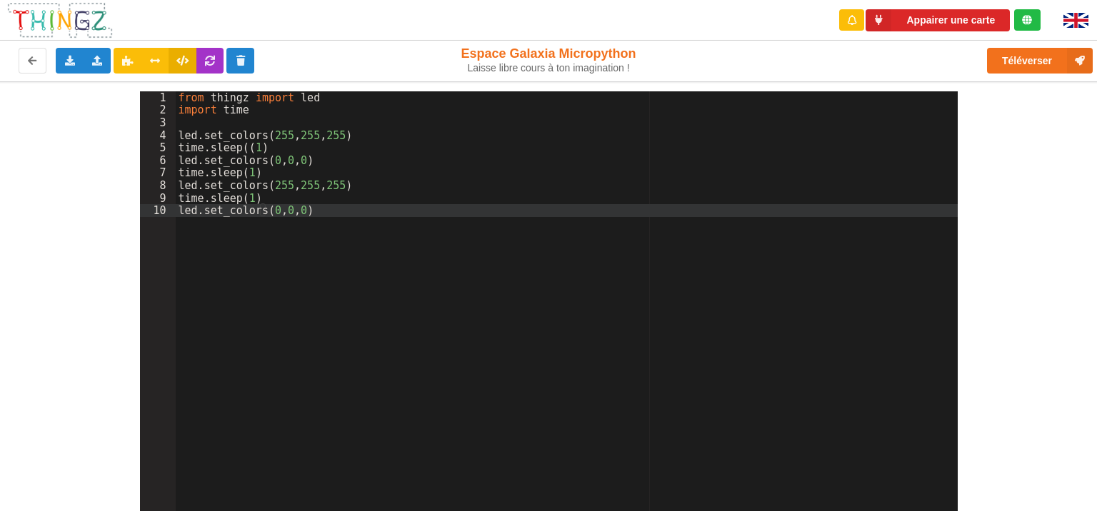
click at [210, 124] on div "from thingz import led import time led . set_colors ( 255 , 255 , 255 ) time . …" at bounding box center [567, 313] width 782 height 444
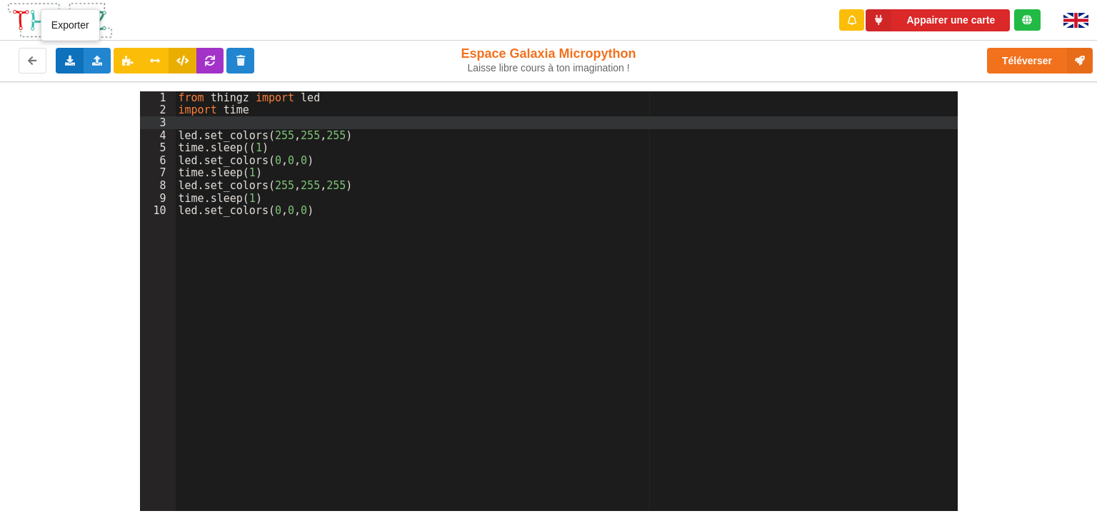
click at [74, 67] on div "Exporter l'assemblage de blocs Exporter le code Python" at bounding box center [70, 61] width 28 height 26
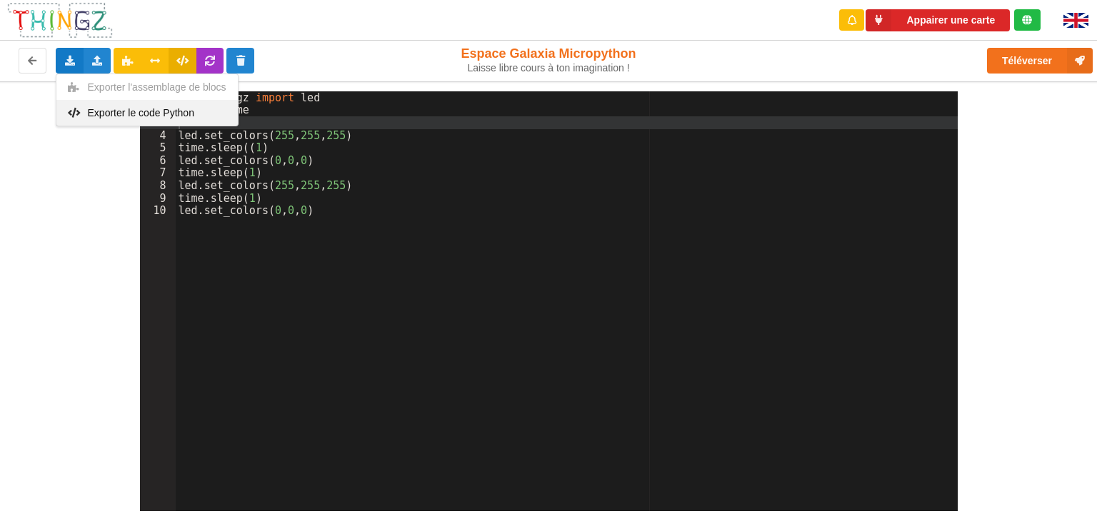
click at [91, 115] on span "Exporter le code Python" at bounding box center [141, 112] width 106 height 11
